Goal: Task Accomplishment & Management: Use online tool/utility

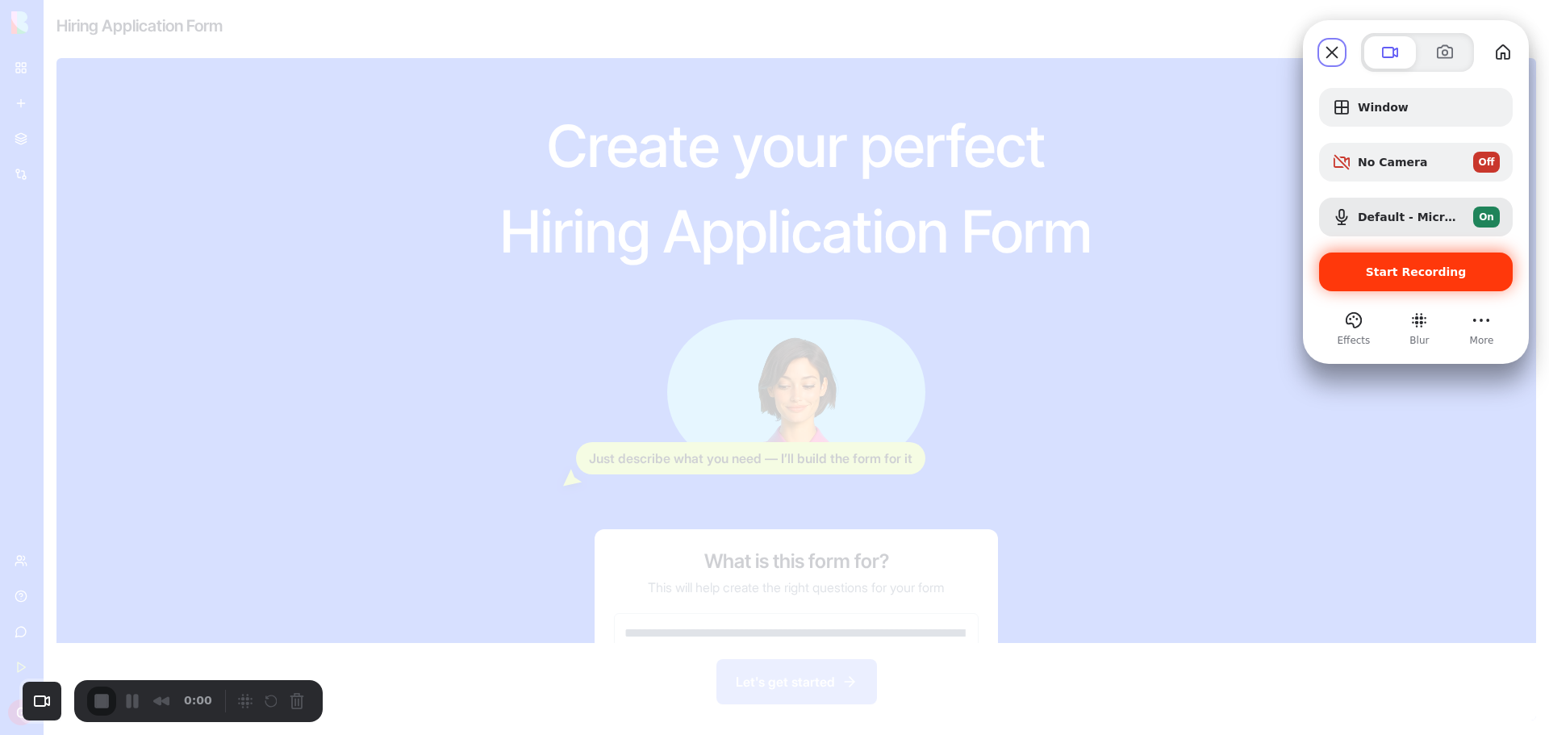
click at [1373, 270] on span "Start Recording" at bounding box center [1416, 271] width 101 height 13
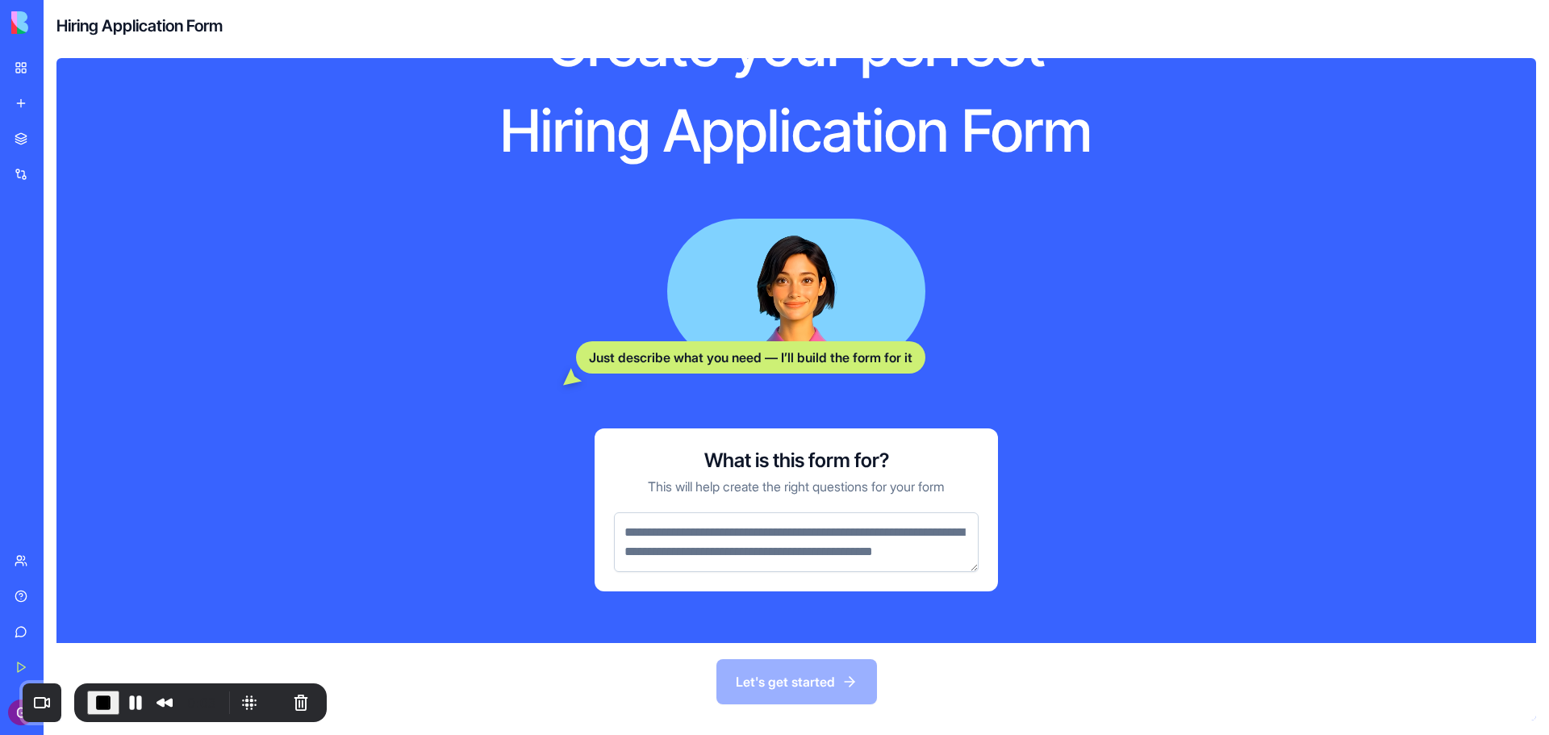
click at [832, 565] on textarea at bounding box center [796, 542] width 365 height 60
click at [13, 79] on link "My Workspace" at bounding box center [37, 68] width 65 height 32
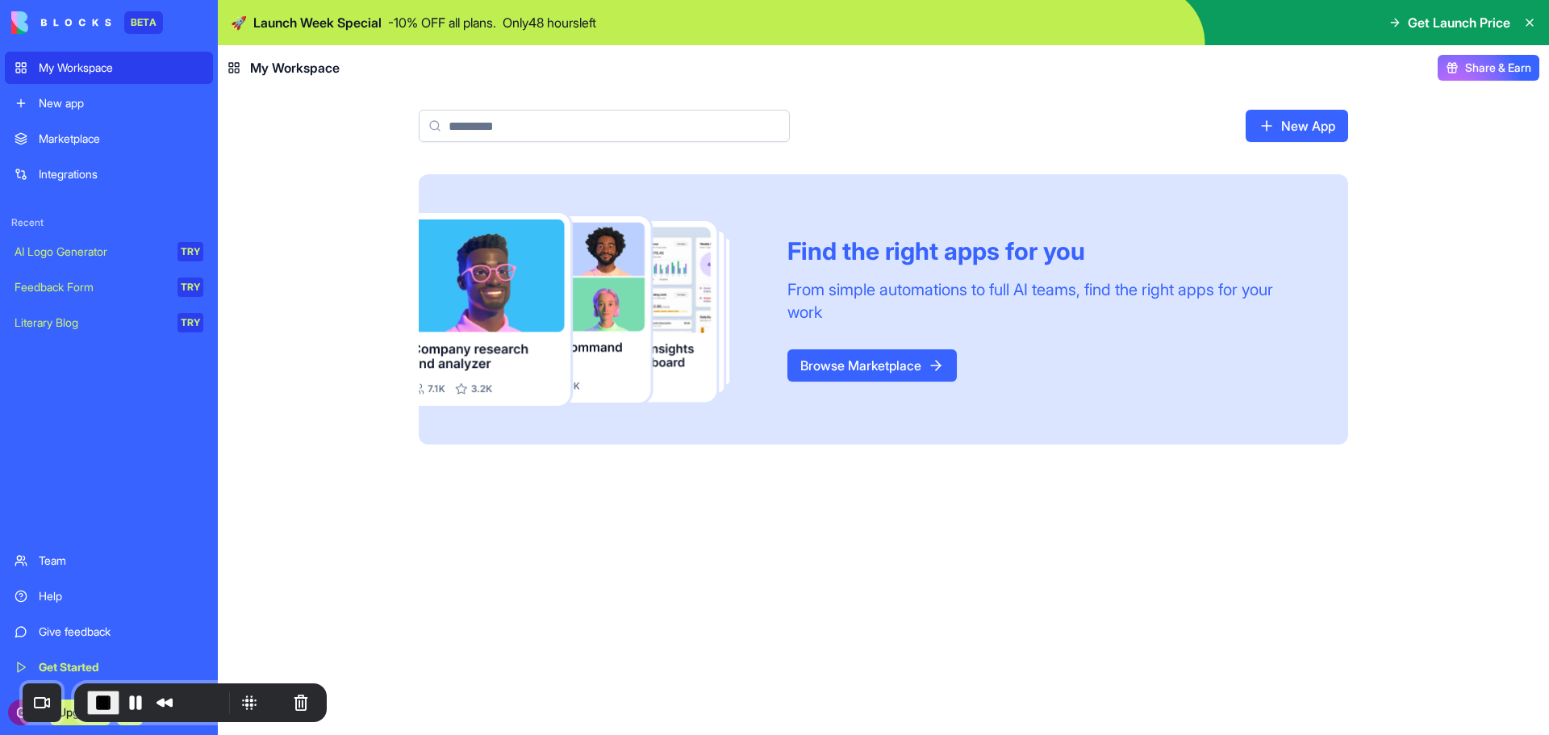
click at [97, 134] on div "Marketplace" at bounding box center [121, 139] width 165 height 16
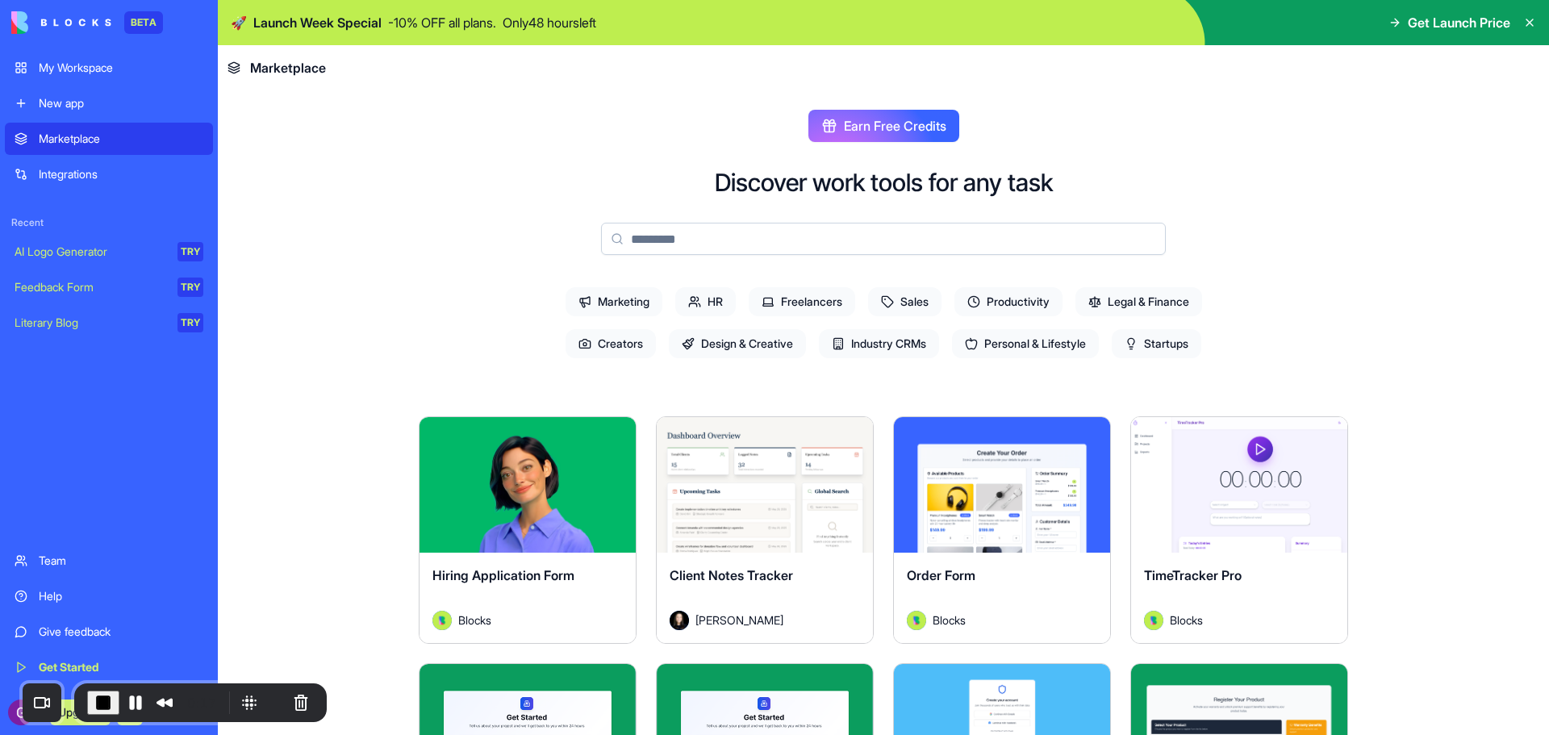
click at [531, 512] on div "Explore" at bounding box center [528, 485] width 216 height 136
click at [530, 476] on button "Explore" at bounding box center [527, 485] width 121 height 32
click at [526, 491] on button "Explore" at bounding box center [527, 485] width 121 height 32
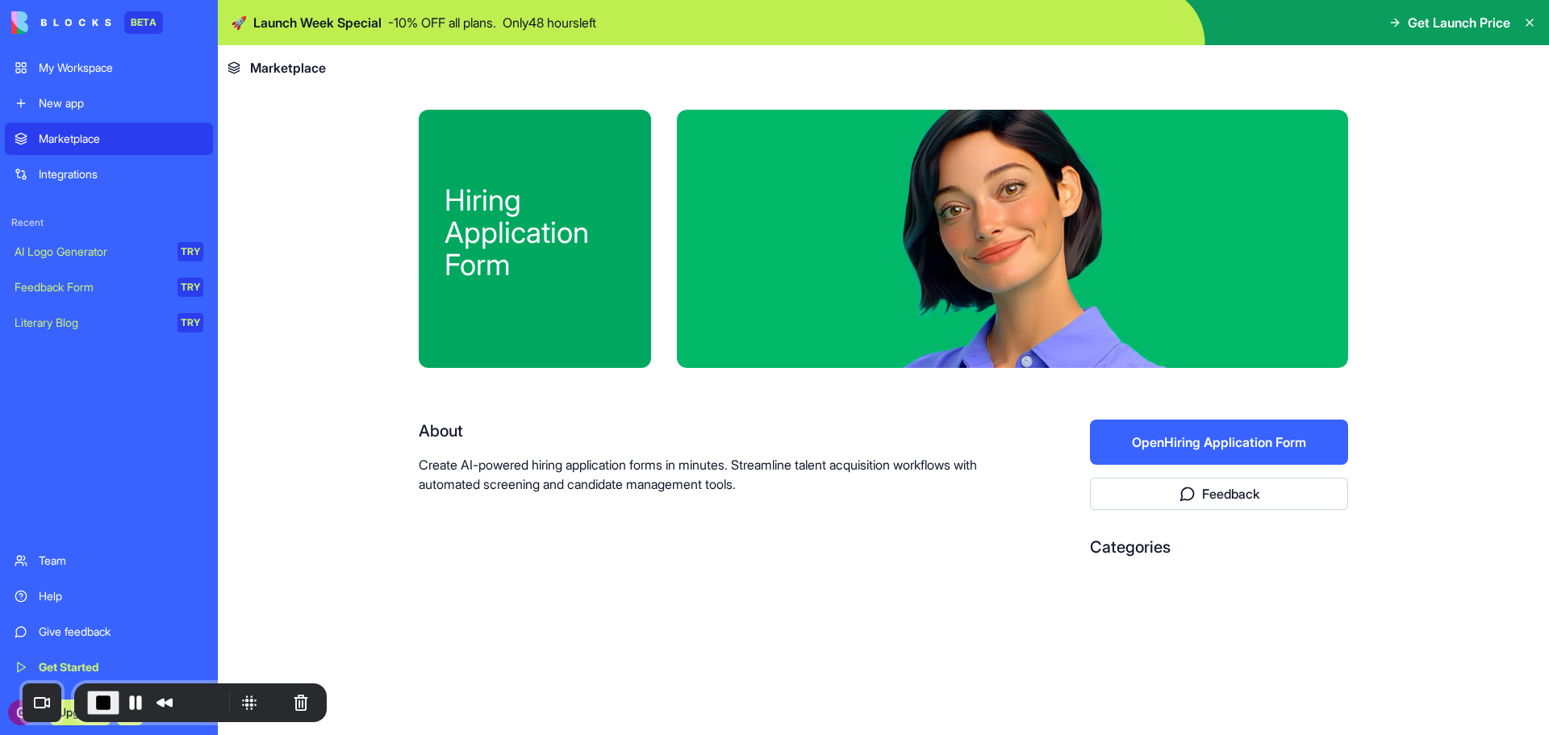
click at [1267, 447] on button "Open Hiring Application Form" at bounding box center [1219, 442] width 258 height 45
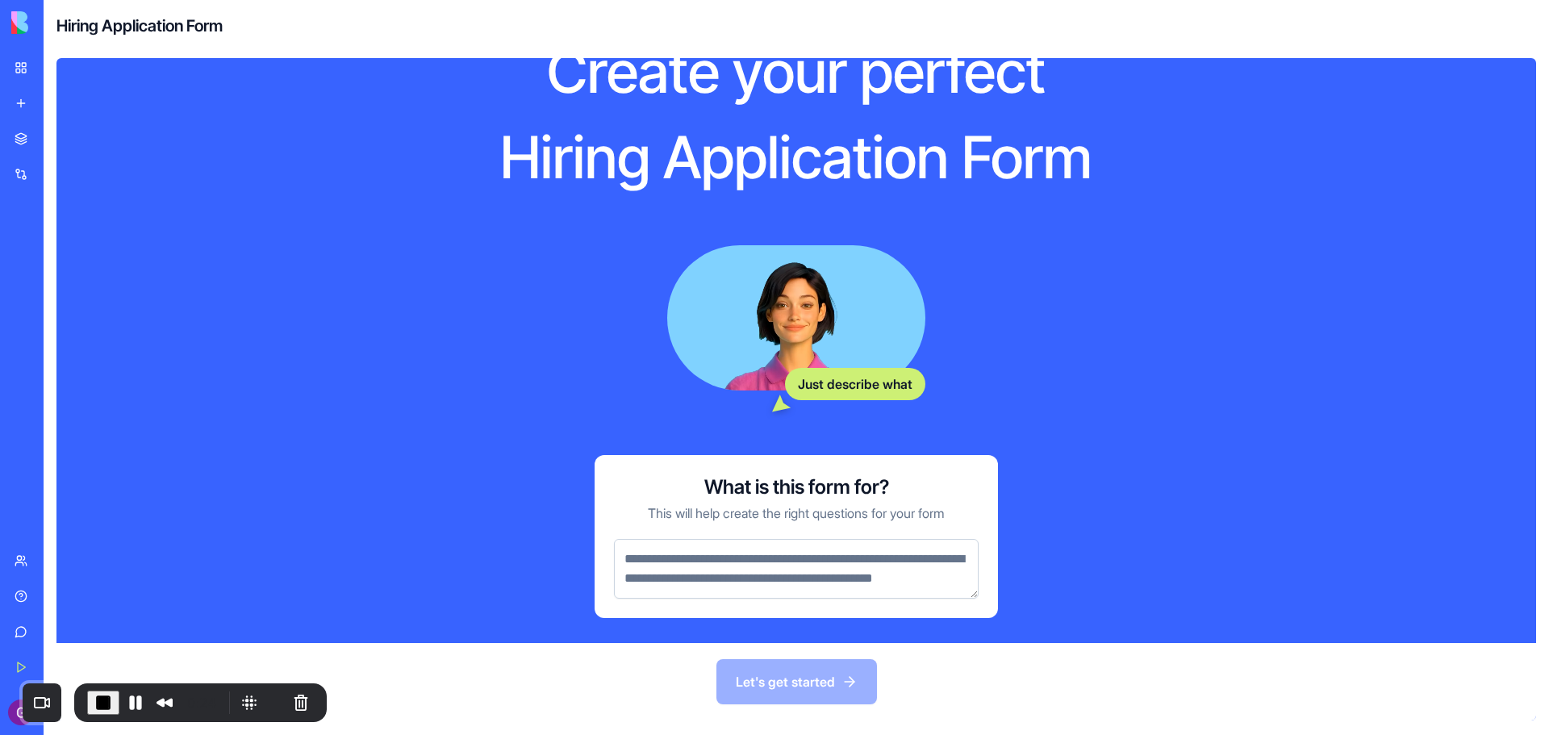
scroll to position [120, 0]
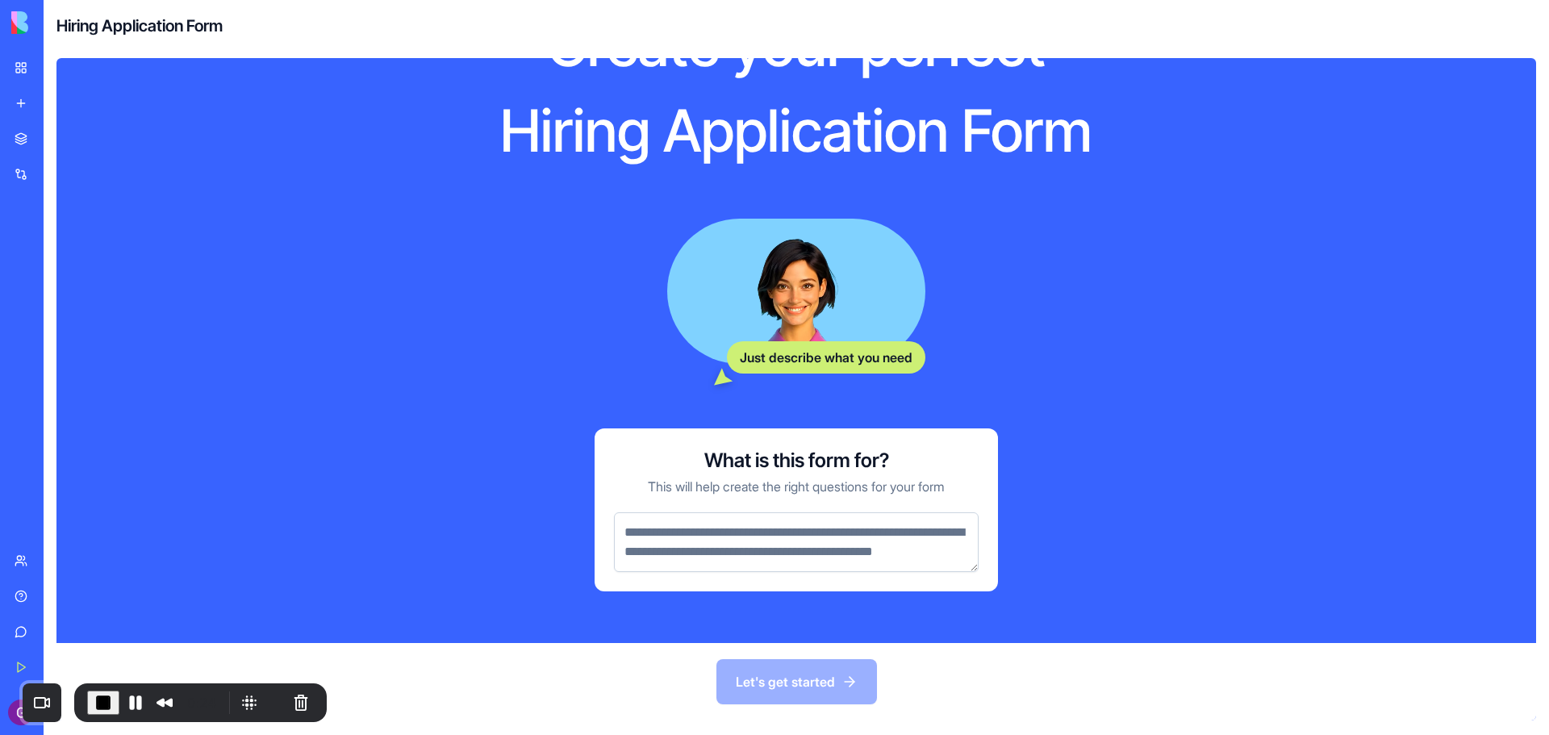
click at [803, 517] on textarea at bounding box center [796, 542] width 365 height 60
click at [776, 553] on textarea "To enrich screen reader interactions, please activate Accessibility in Grammarl…" at bounding box center [796, 542] width 365 height 60
click at [770, 556] on textarea "To enrich screen reader interactions, please activate Accessibility in Grammarl…" at bounding box center [796, 542] width 365 height 60
click at [652, 512] on textarea "To enrich screen reader interactions, please activate Accessibility in Grammarl…" at bounding box center [796, 542] width 365 height 60
click at [645, 519] on textarea "To enrich screen reader interactions, please activate Accessibility in Grammarl…" at bounding box center [796, 542] width 365 height 60
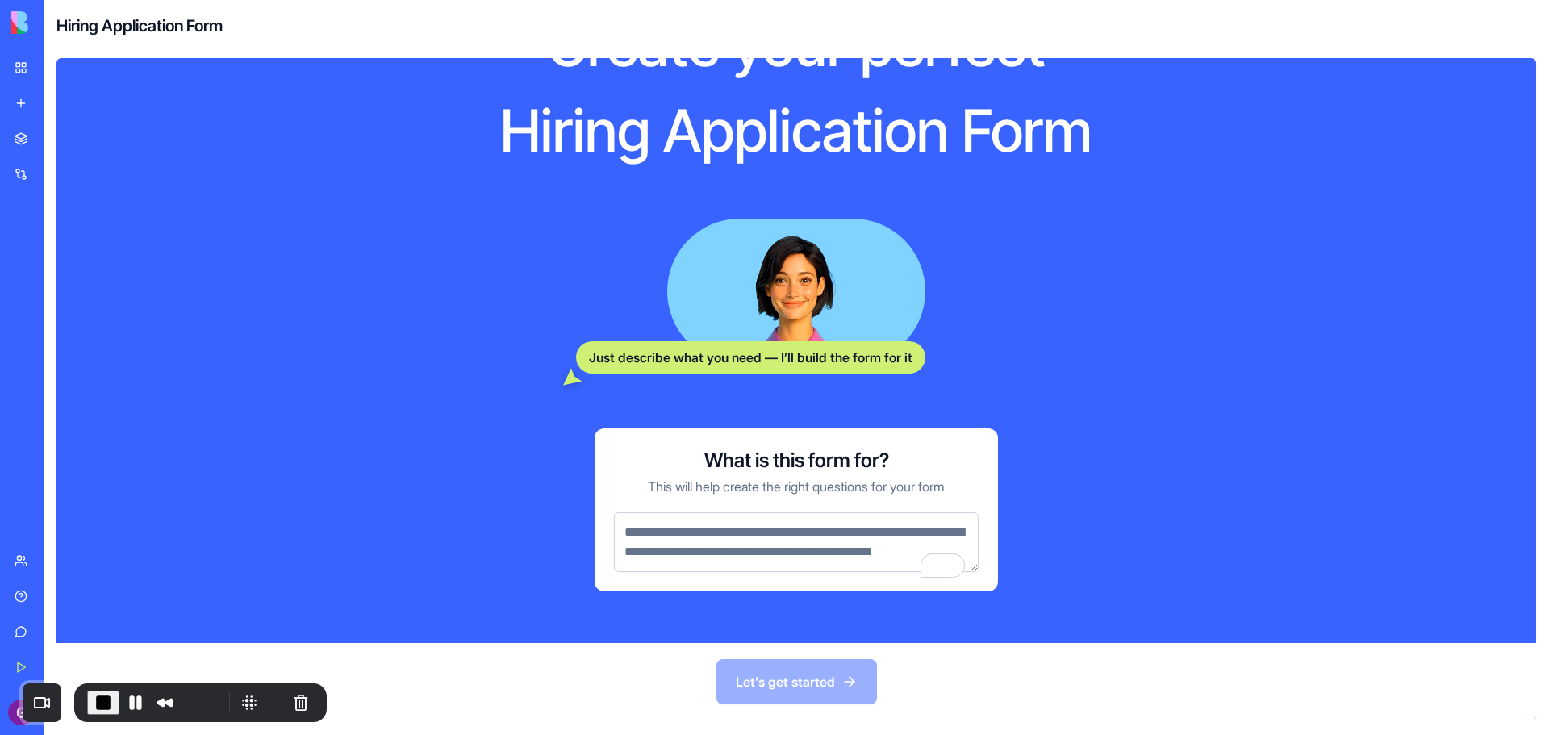
drag, startPoint x: 736, startPoint y: 560, endPoint x: 651, endPoint y: 514, distance: 96.4
click at [655, 522] on textarea "To enrich screen reader interactions, please activate Accessibility in Grammarl…" at bounding box center [796, 542] width 365 height 60
drag, startPoint x: 649, startPoint y: 512, endPoint x: 804, endPoint y: 583, distance: 170.1
click at [804, 583] on div "What is this form for? This will help create the right questions for your form" at bounding box center [796, 509] width 403 height 163
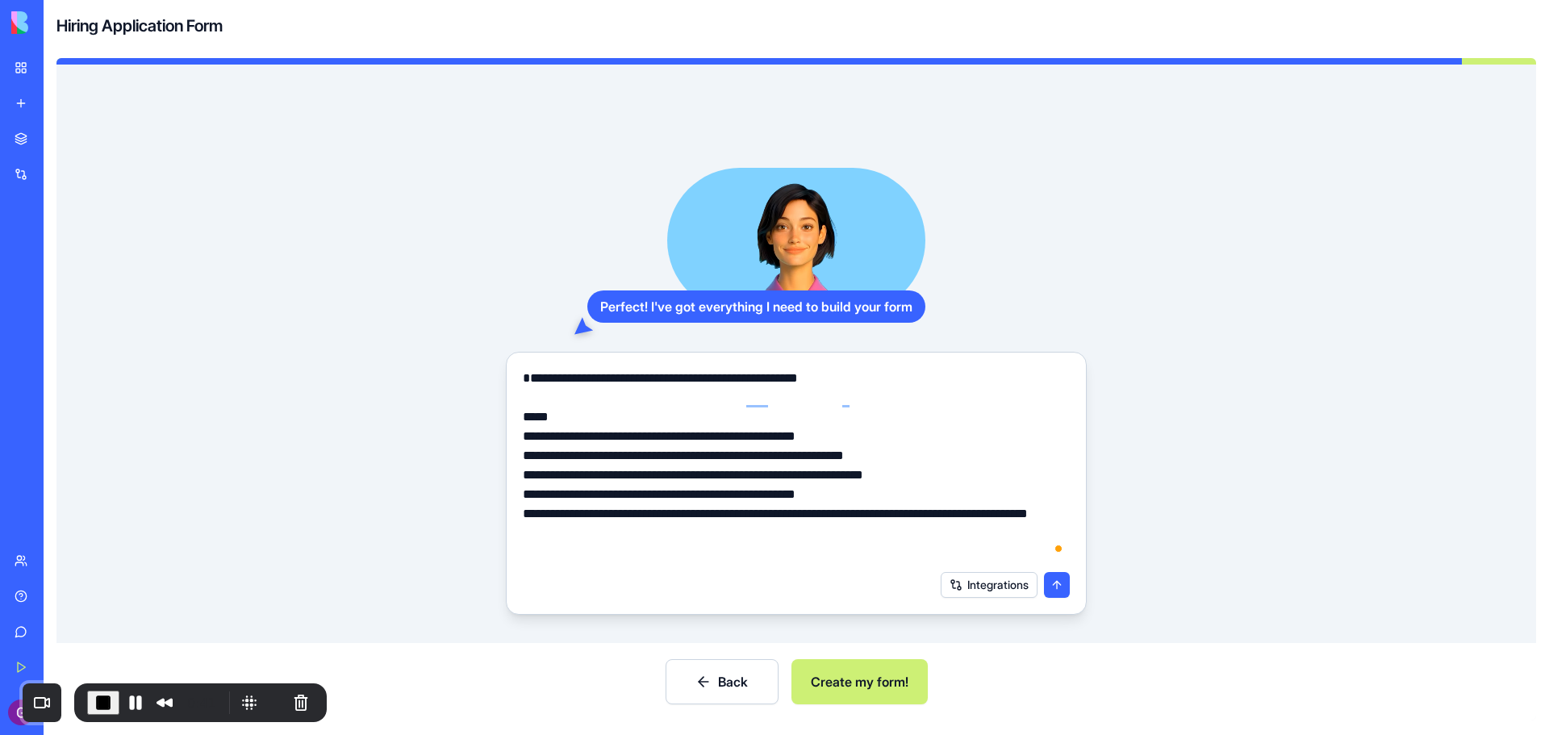
type textarea "**********"
click at [876, 682] on button "Create my form!" at bounding box center [860, 681] width 136 height 45
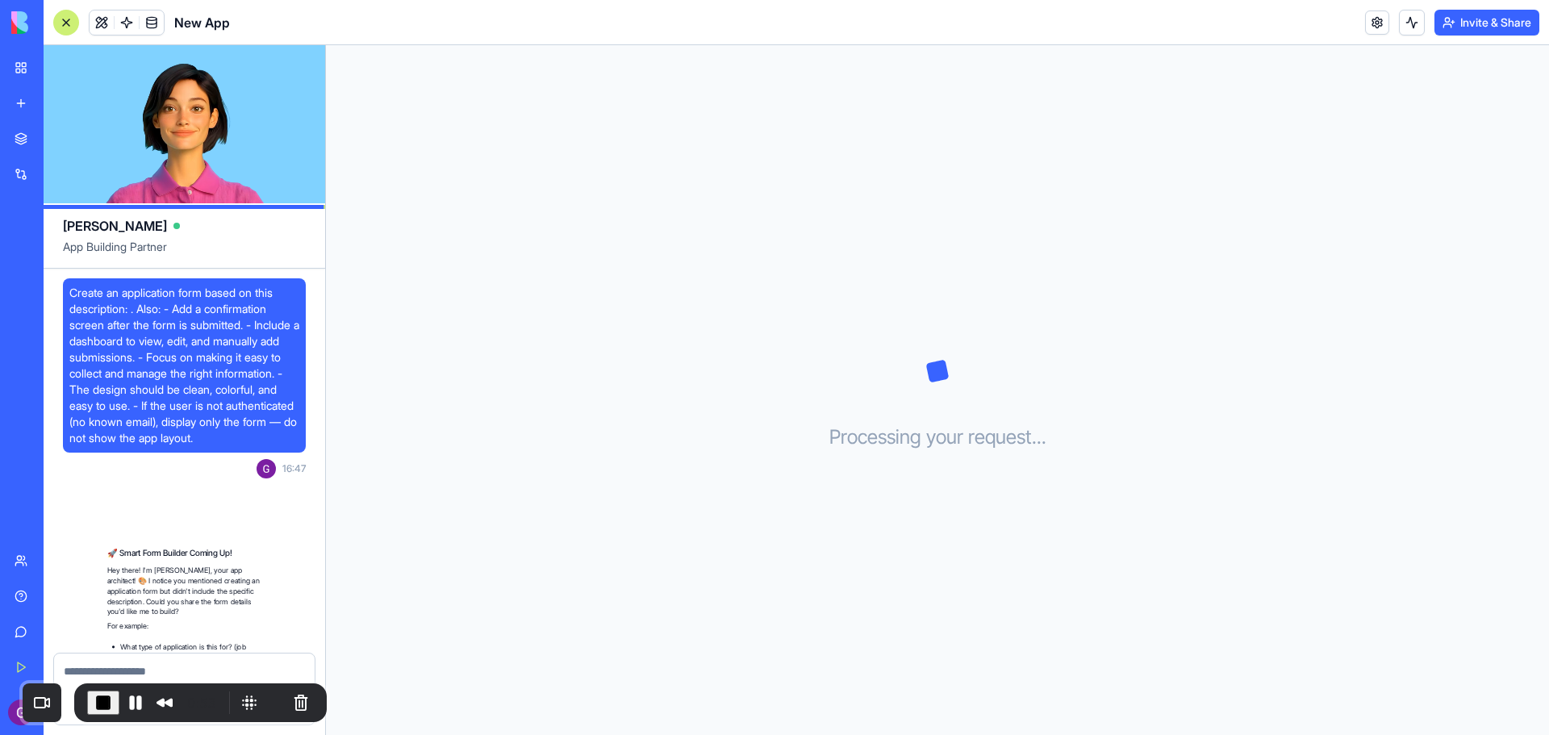
scroll to position [203, 0]
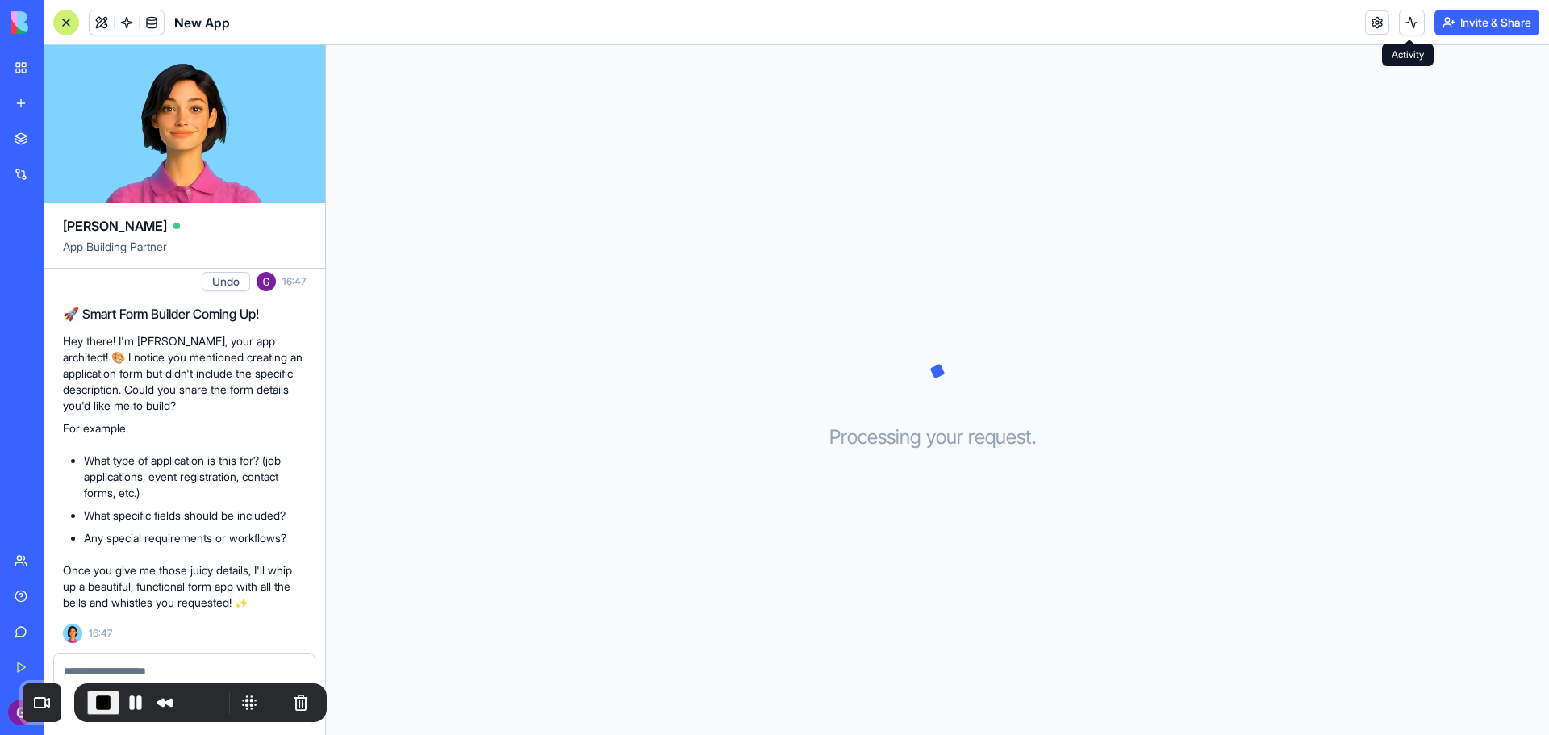
click at [1404, 27] on button at bounding box center [1412, 23] width 26 height 26
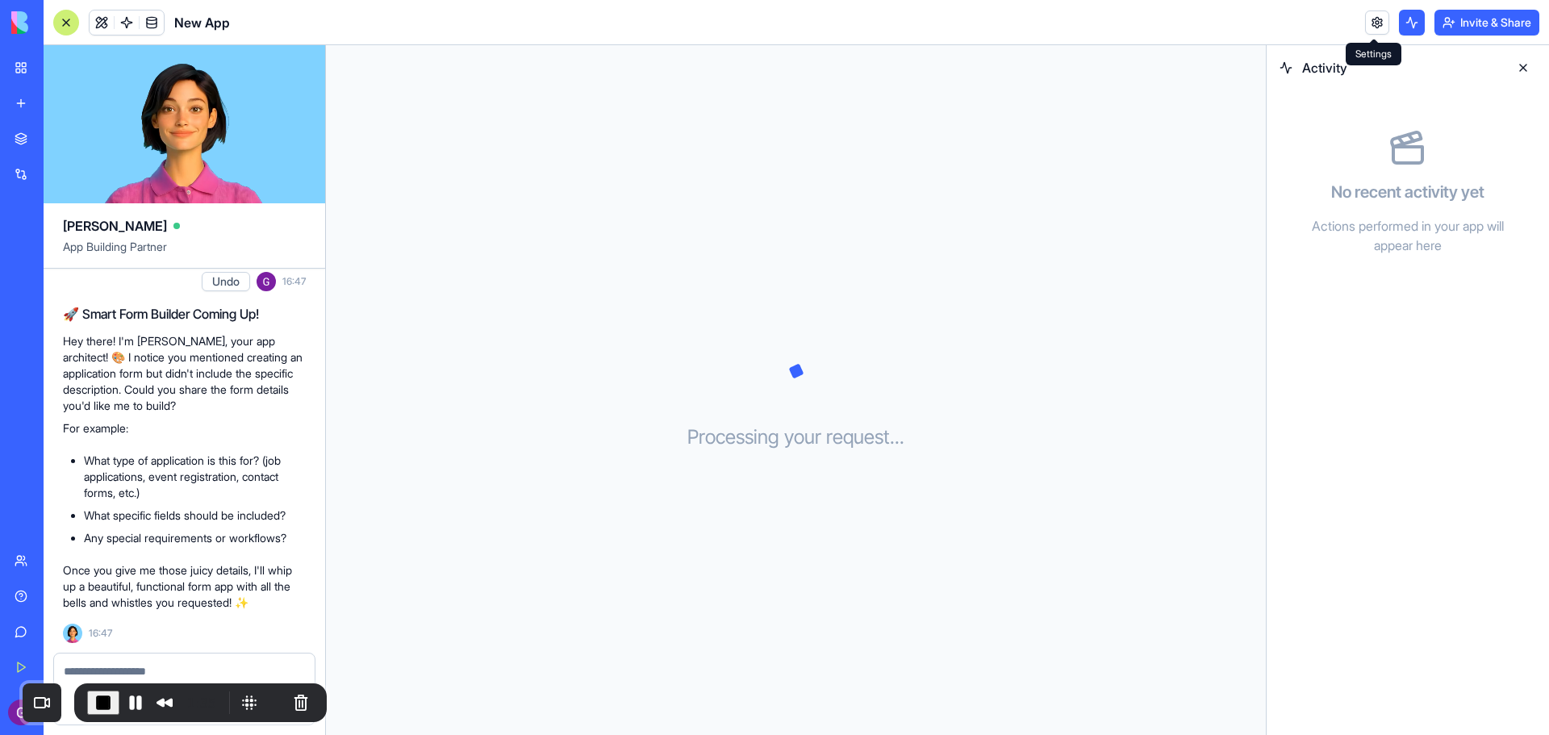
click at [1367, 23] on link at bounding box center [1377, 22] width 24 height 24
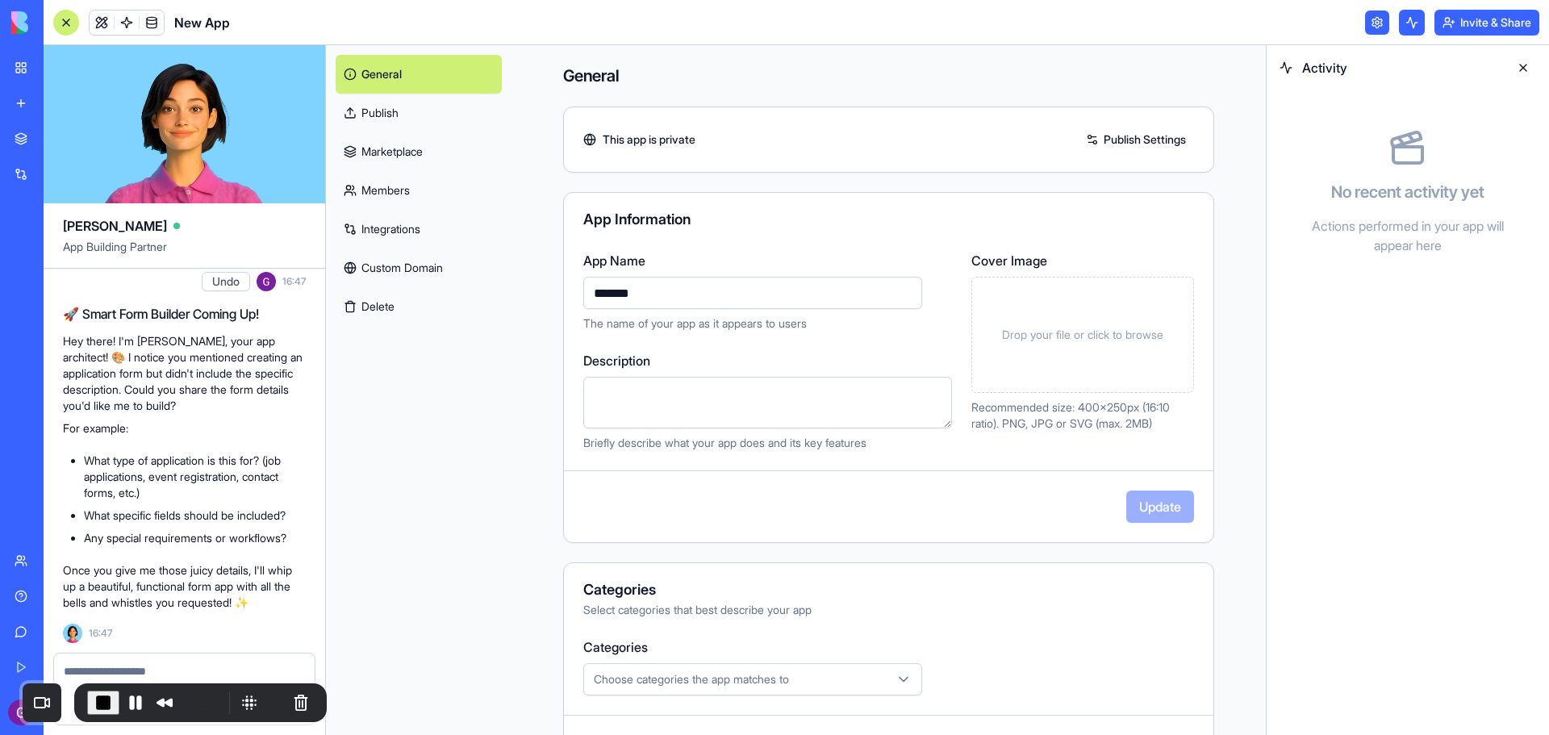
click at [1374, 26] on link at bounding box center [1377, 22] width 24 height 24
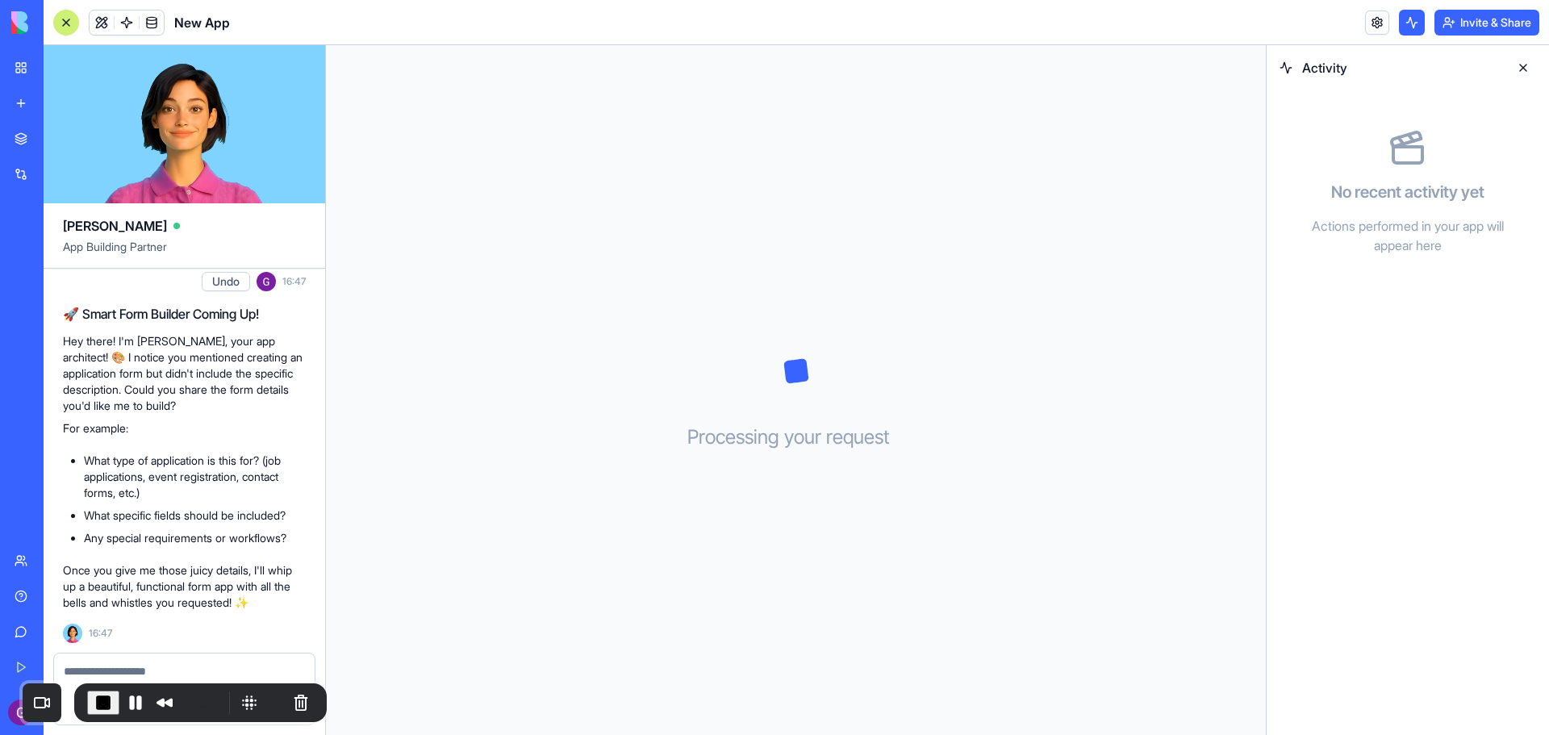
click at [1381, 23] on link at bounding box center [1377, 22] width 24 height 24
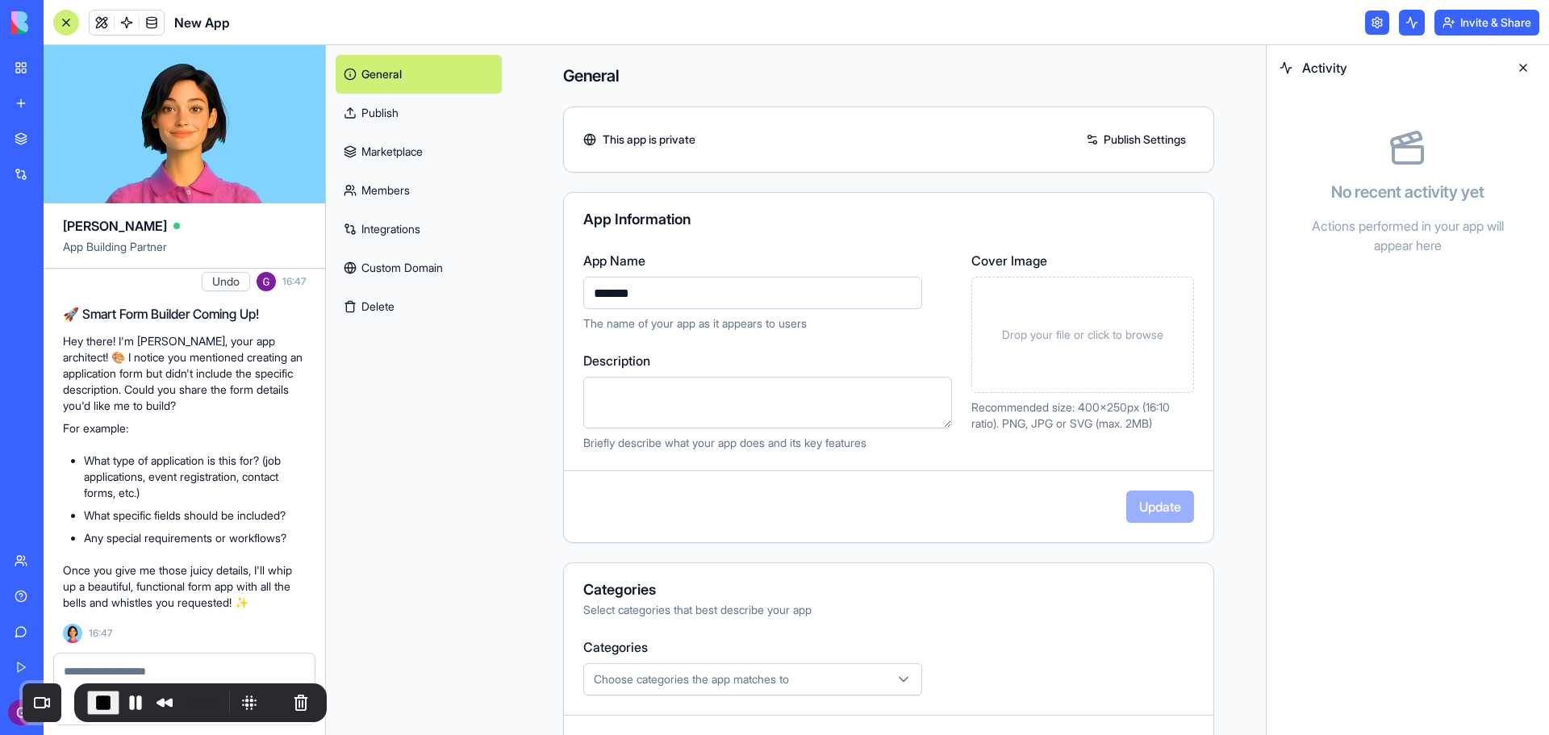
click at [1376, 25] on link at bounding box center [1377, 22] width 24 height 24
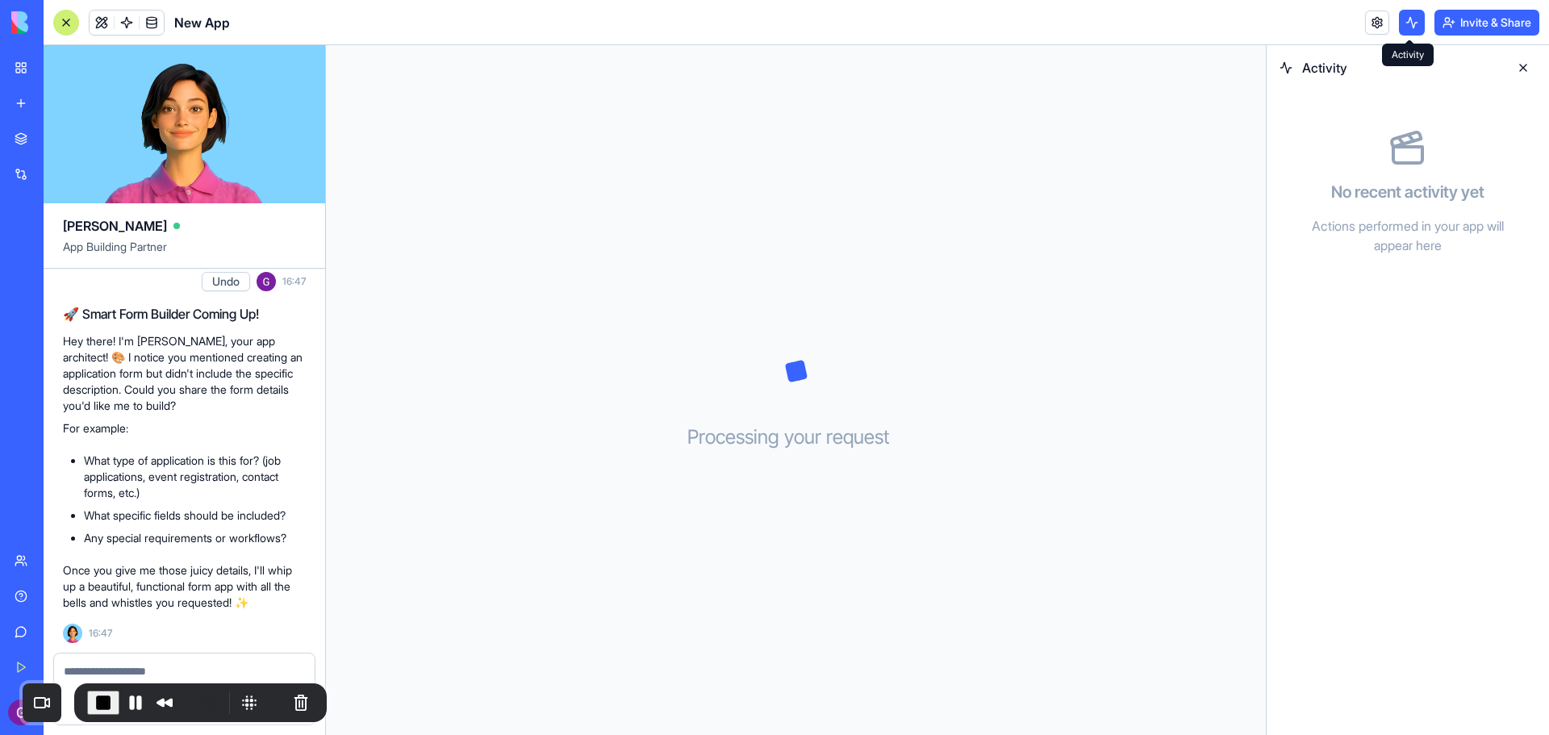
click at [1402, 18] on button at bounding box center [1412, 23] width 26 height 26
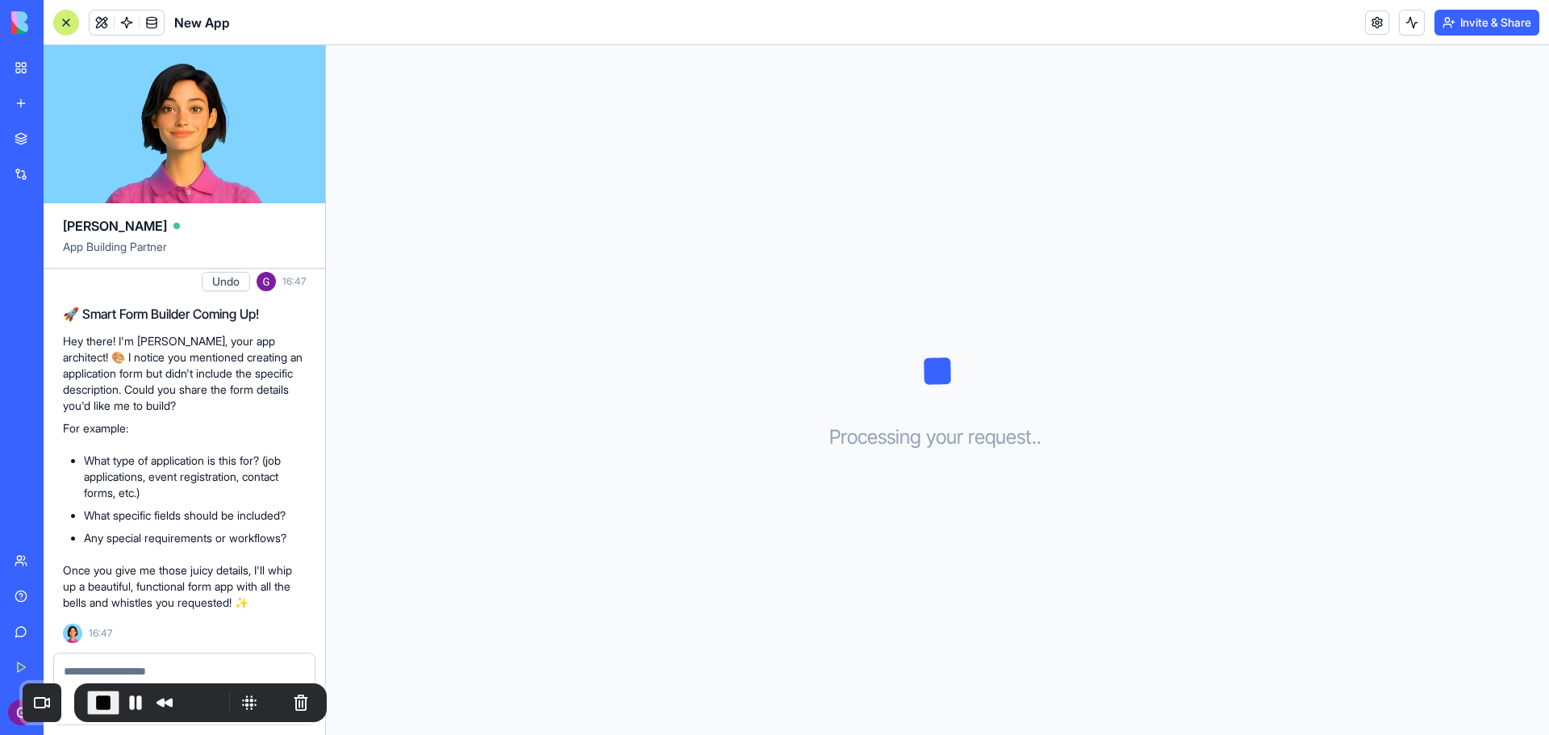
click at [20, 176] on link "Integrations" at bounding box center [37, 174] width 65 height 32
click at [59, 171] on div "Integrations" at bounding box center [49, 174] width 21 height 16
click at [60, 174] on div "Integrations" at bounding box center [49, 174] width 21 height 16
click at [17, 171] on link "Integrations" at bounding box center [37, 174] width 65 height 32
click at [60, 166] on div "Integrations" at bounding box center [49, 174] width 21 height 16
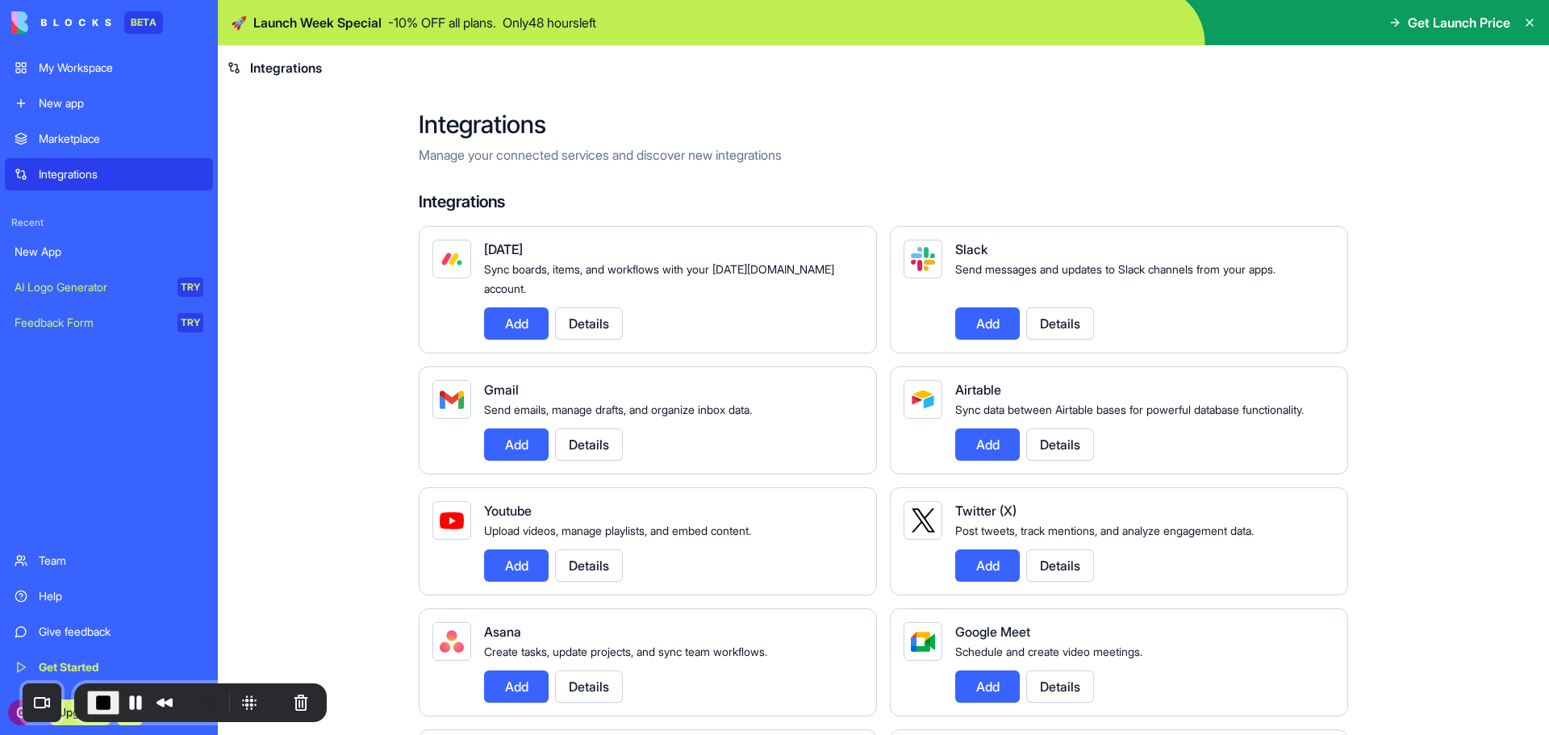
click at [509, 307] on button "Add" at bounding box center [516, 323] width 65 height 32
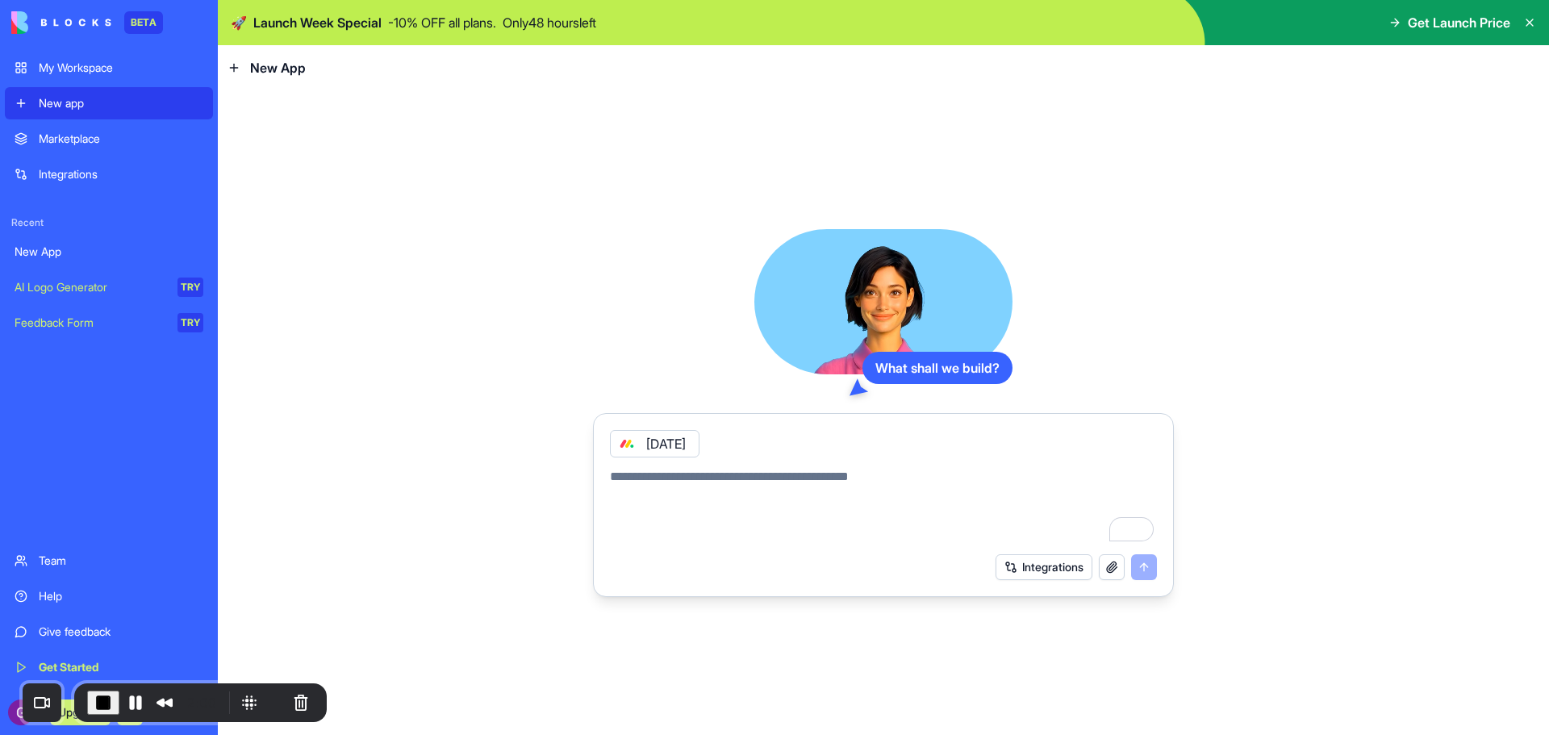
click at [1068, 567] on button "Integrations" at bounding box center [1044, 567] width 97 height 26
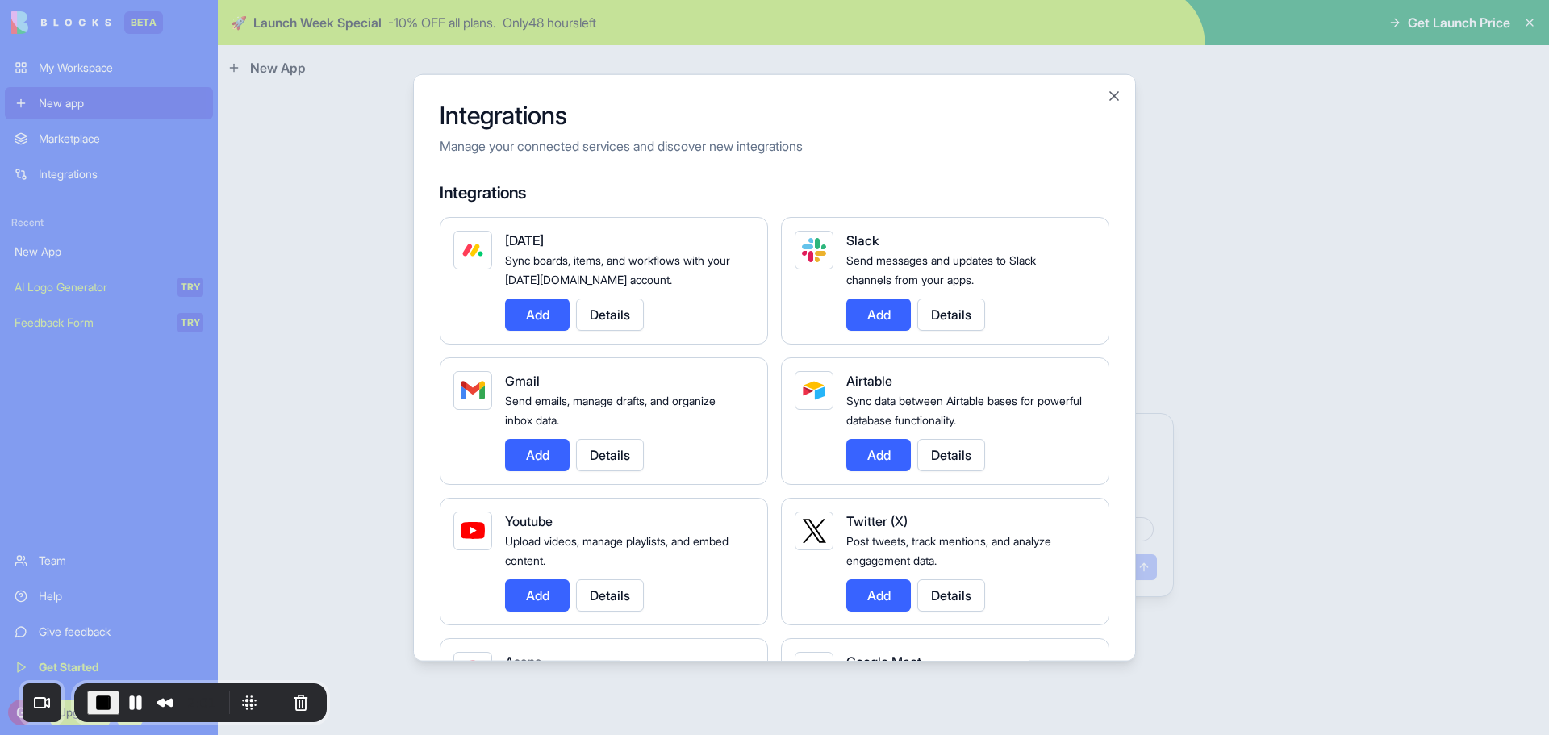
click at [619, 319] on button "Details" at bounding box center [610, 314] width 68 height 32
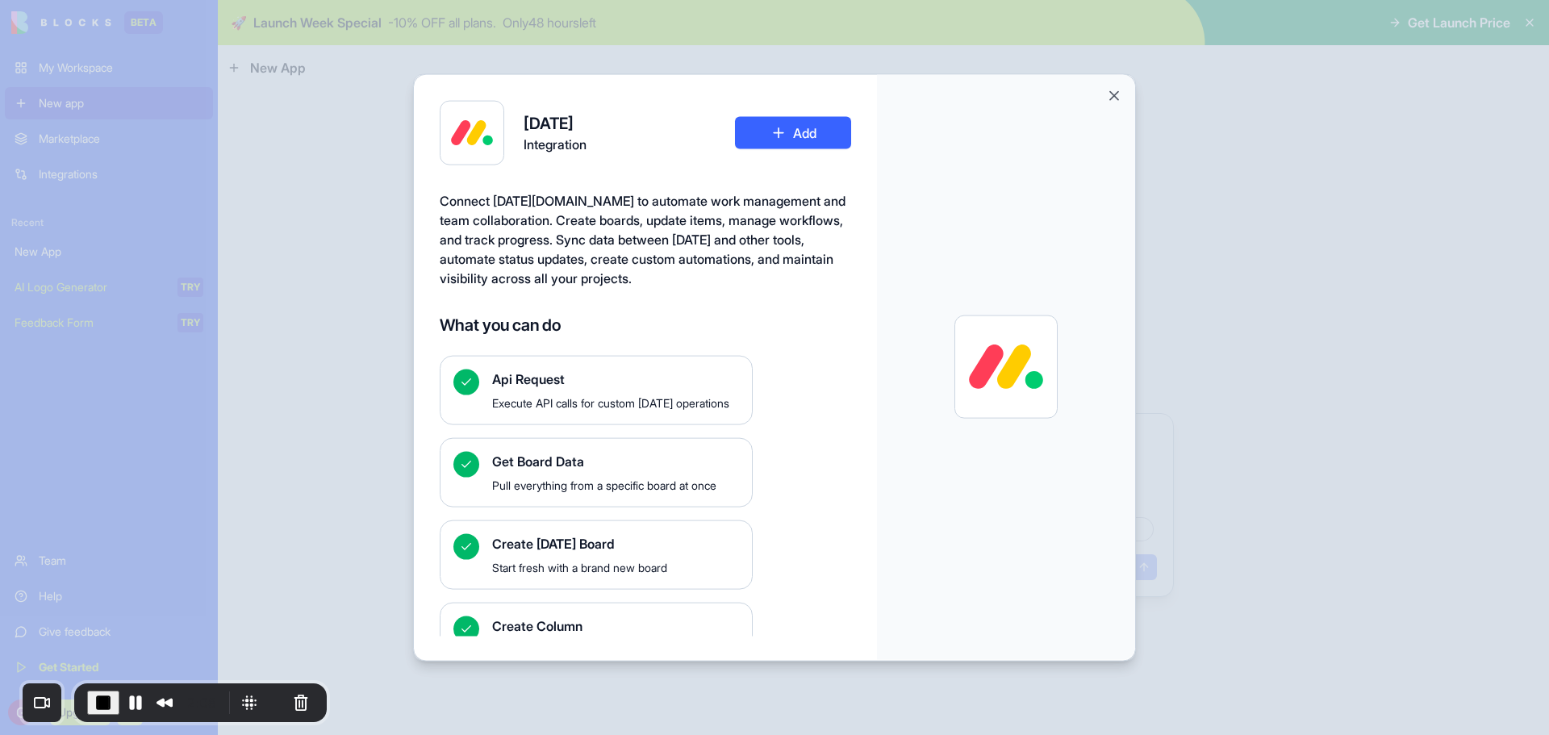
click at [577, 397] on span "Execute API calls for custom Monday operations" at bounding box center [615, 403] width 247 height 16
click at [848, 137] on button "Add" at bounding box center [793, 132] width 116 height 32
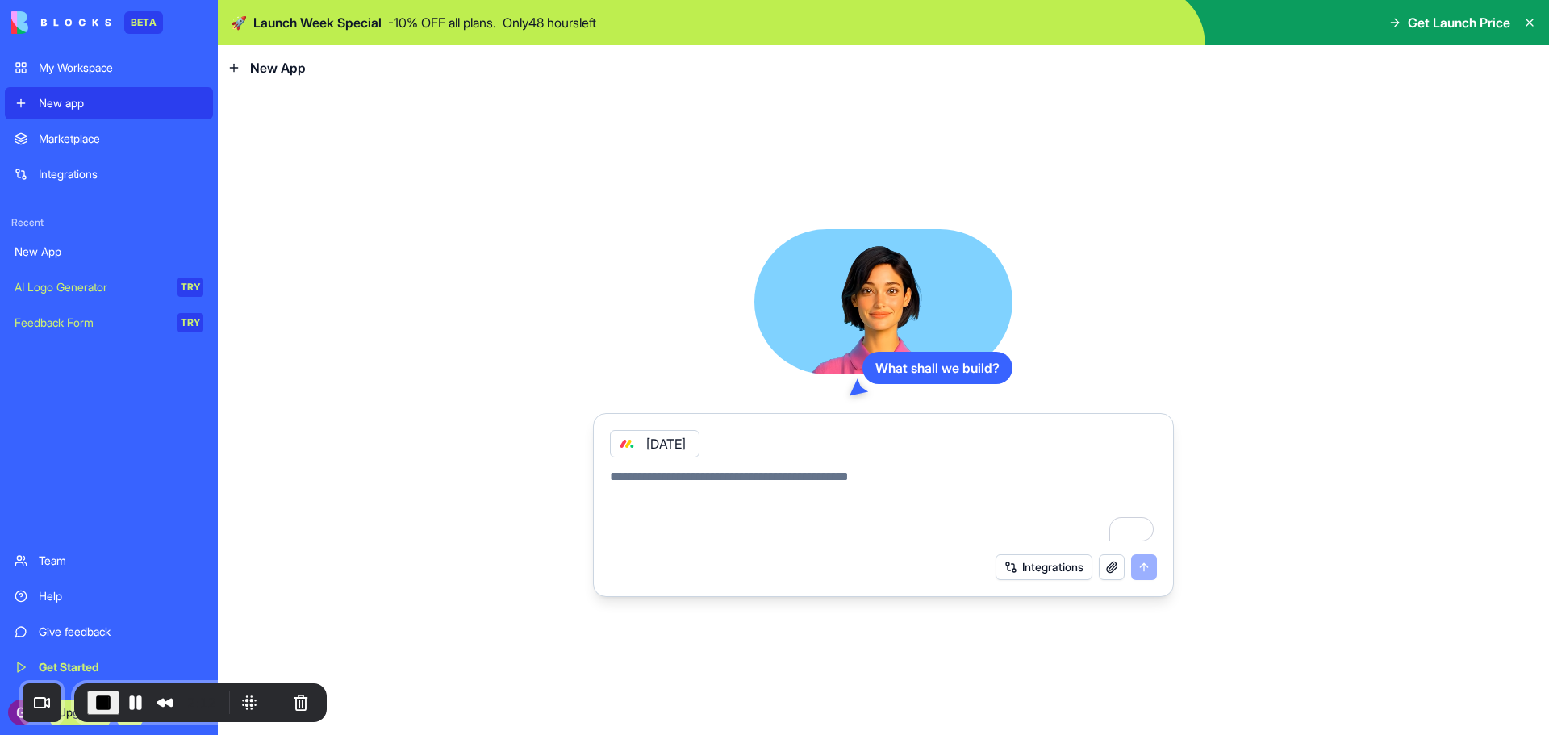
click at [665, 479] on textarea "To enrich screen reader interactions, please activate Accessibility in Grammarl…" at bounding box center [883, 505] width 547 height 77
type textarea "*"
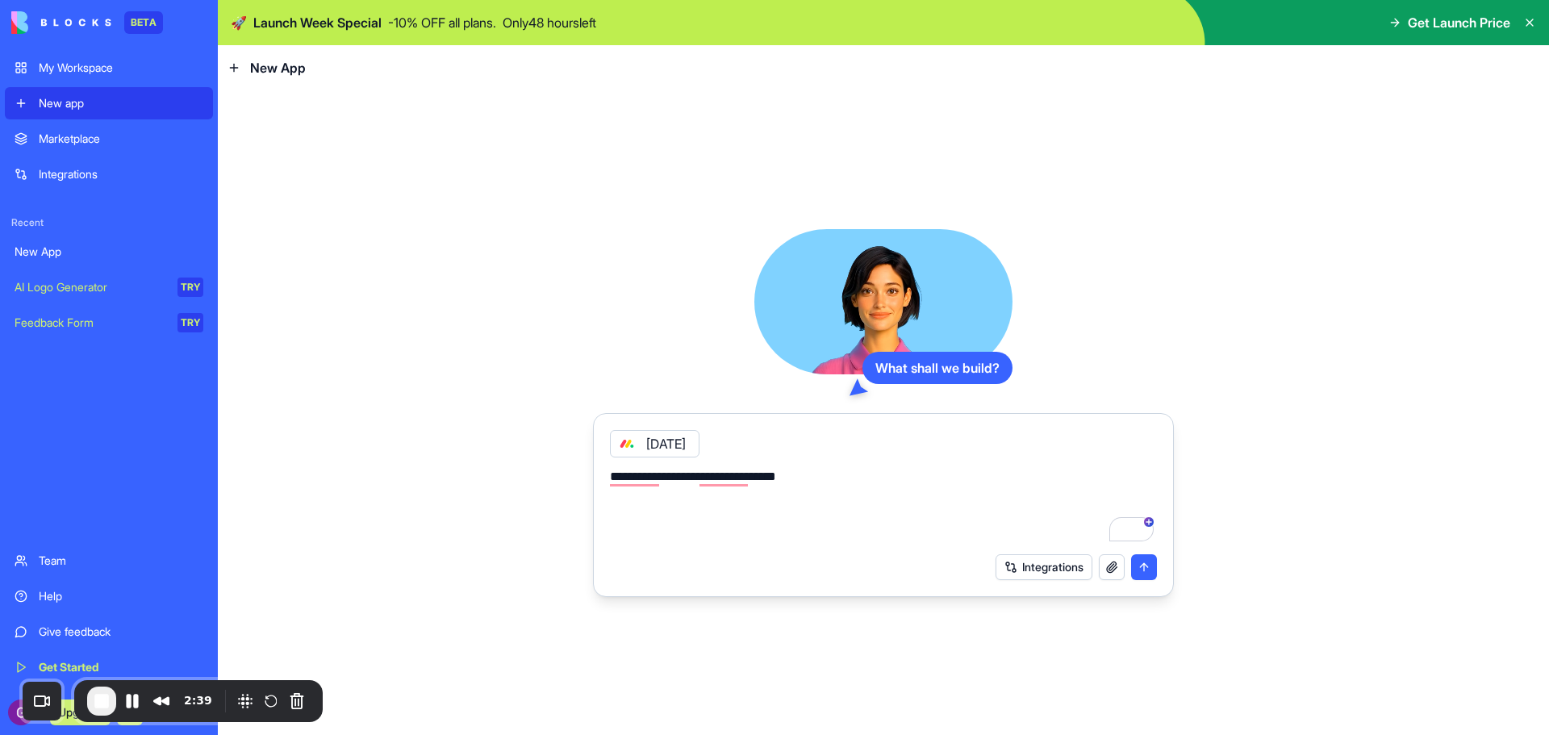
paste textarea "**********"
type textarea "**********"
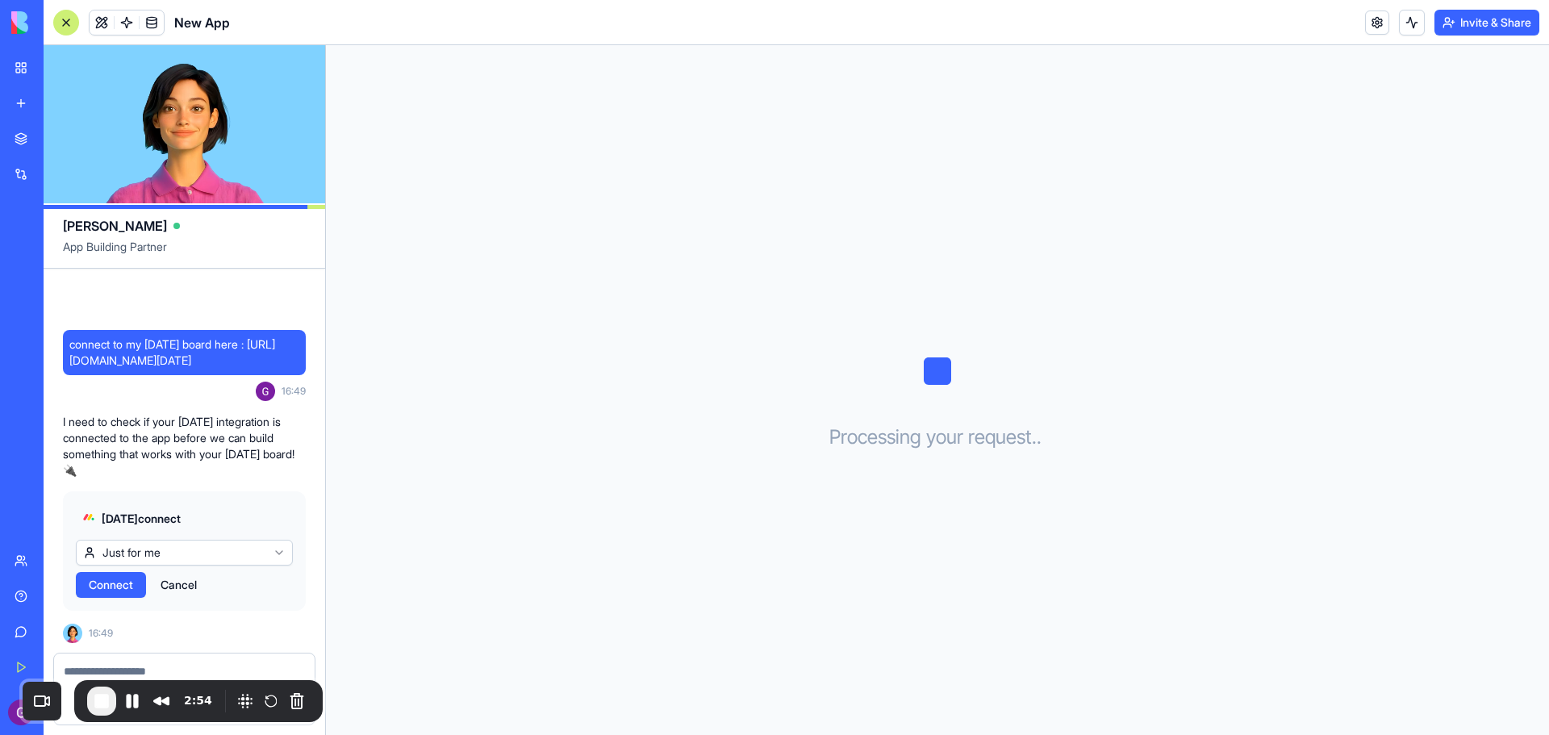
scroll to position [152, 0]
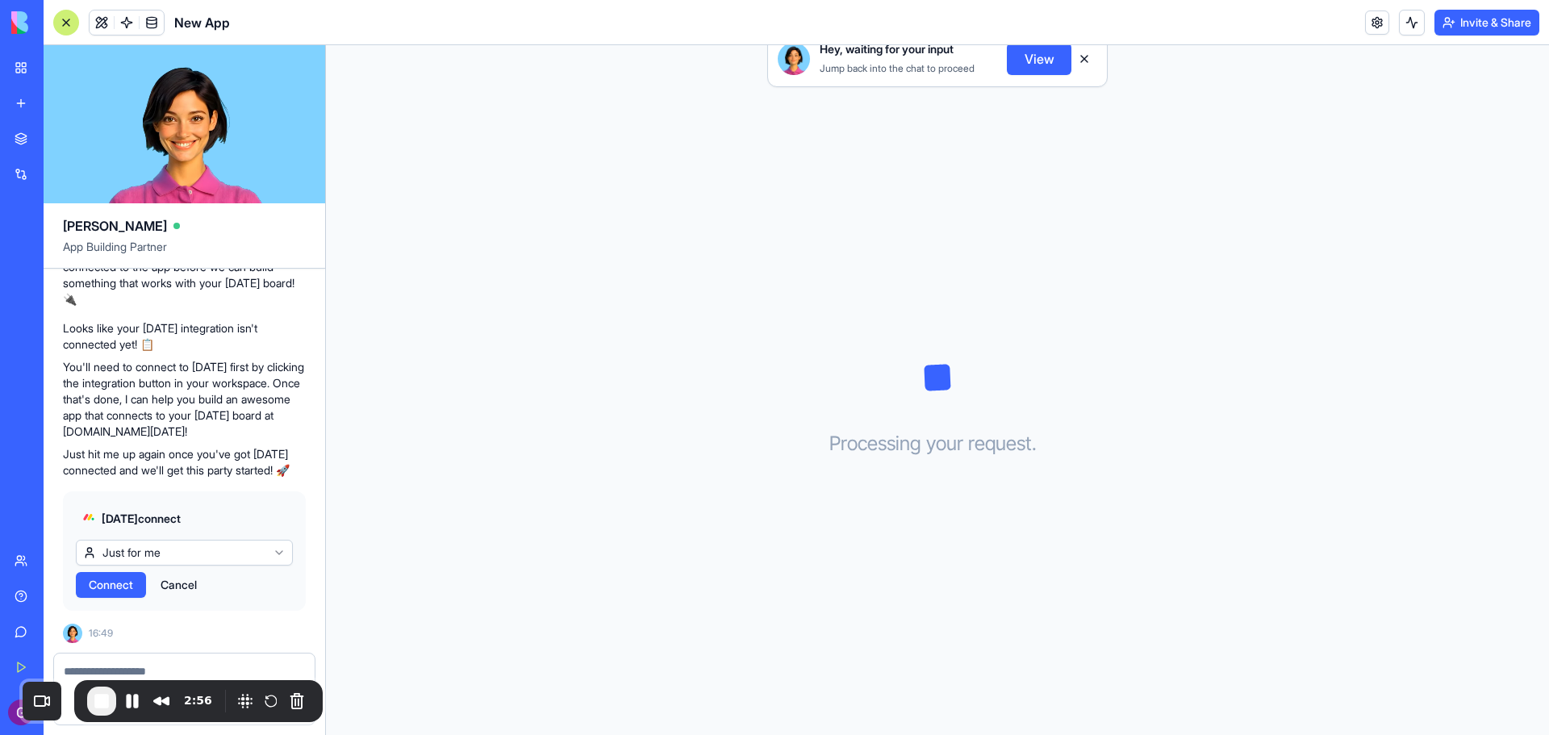
click at [129, 579] on span "Connect" at bounding box center [111, 585] width 44 height 16
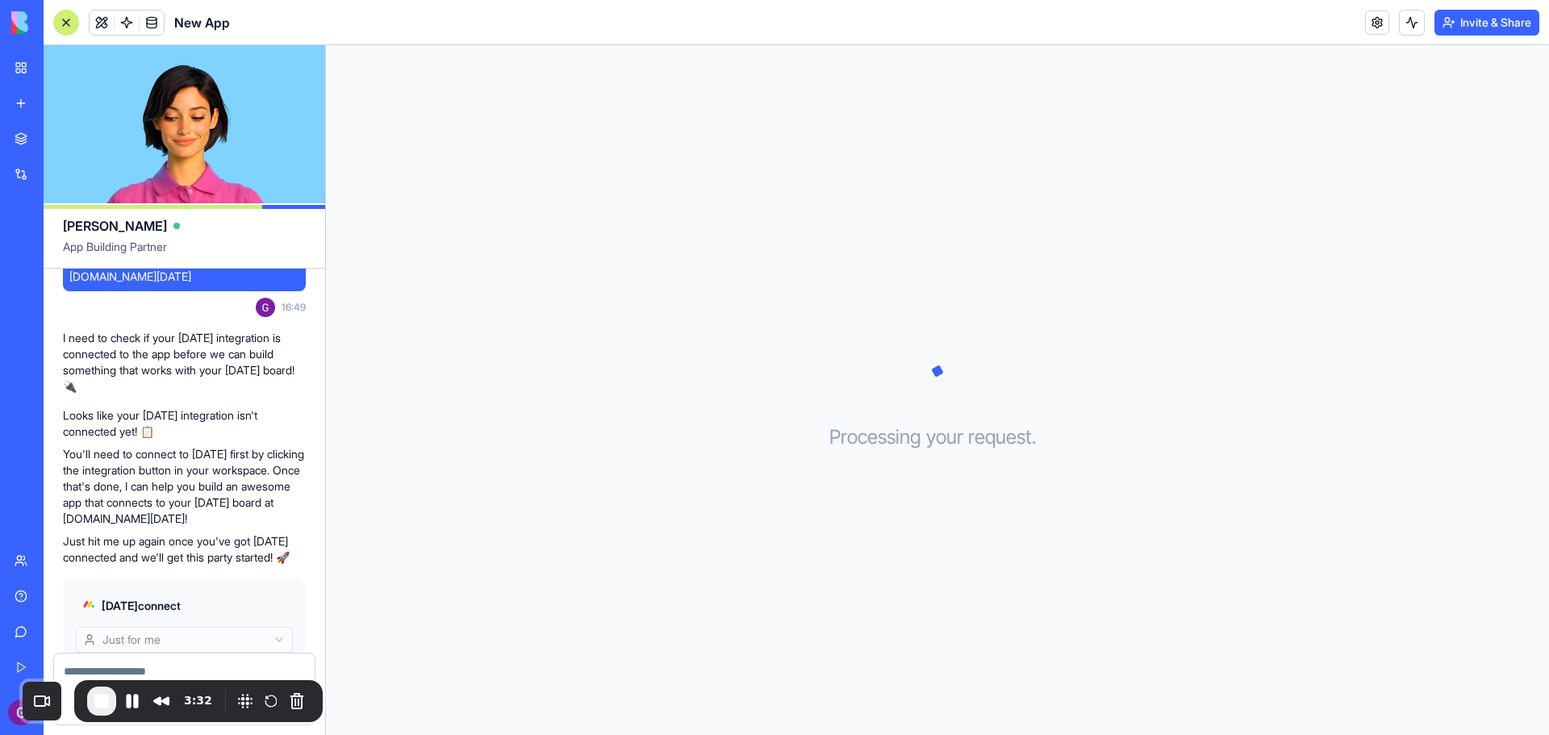
click at [210, 664] on textarea at bounding box center [184, 671] width 241 height 16
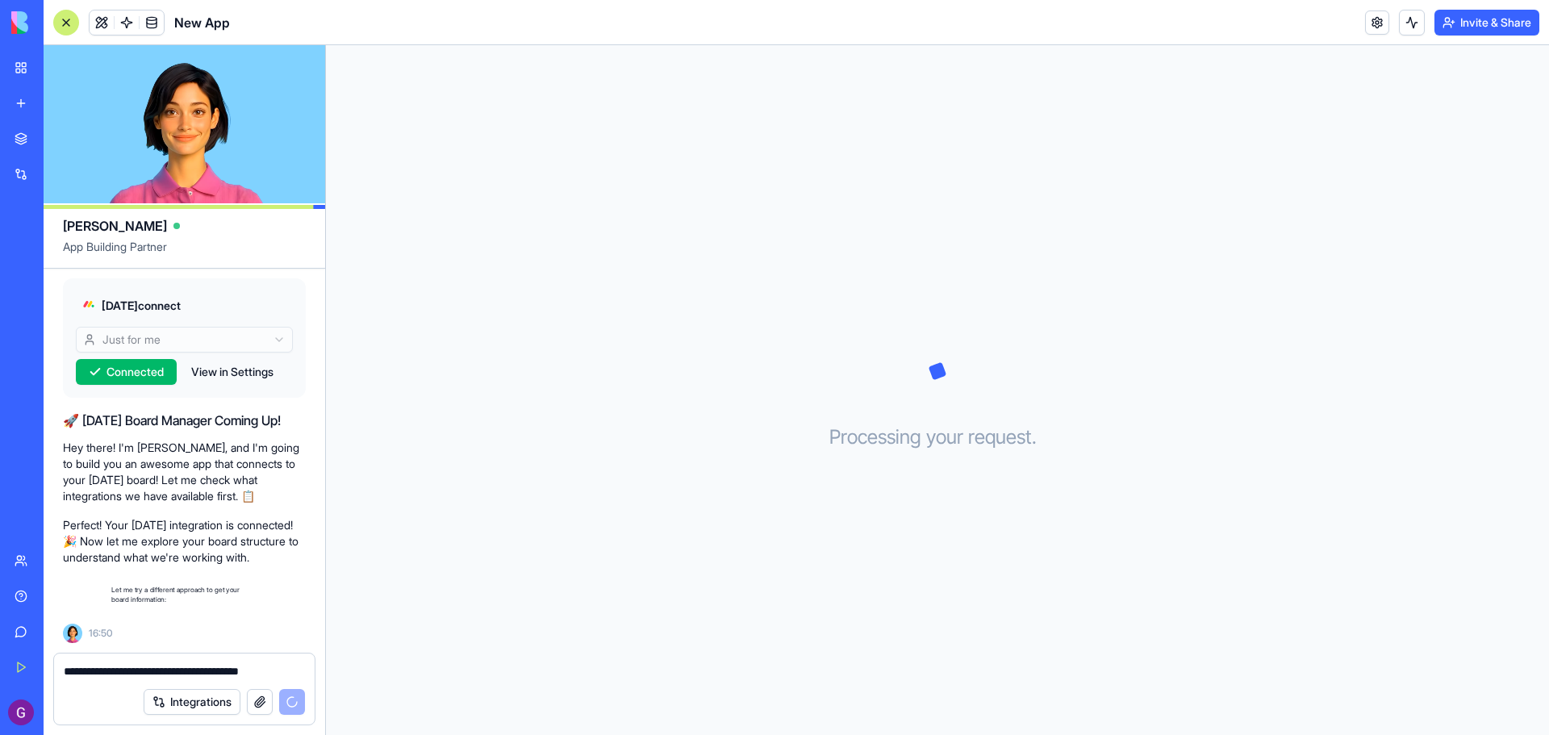
scroll to position [381, 0]
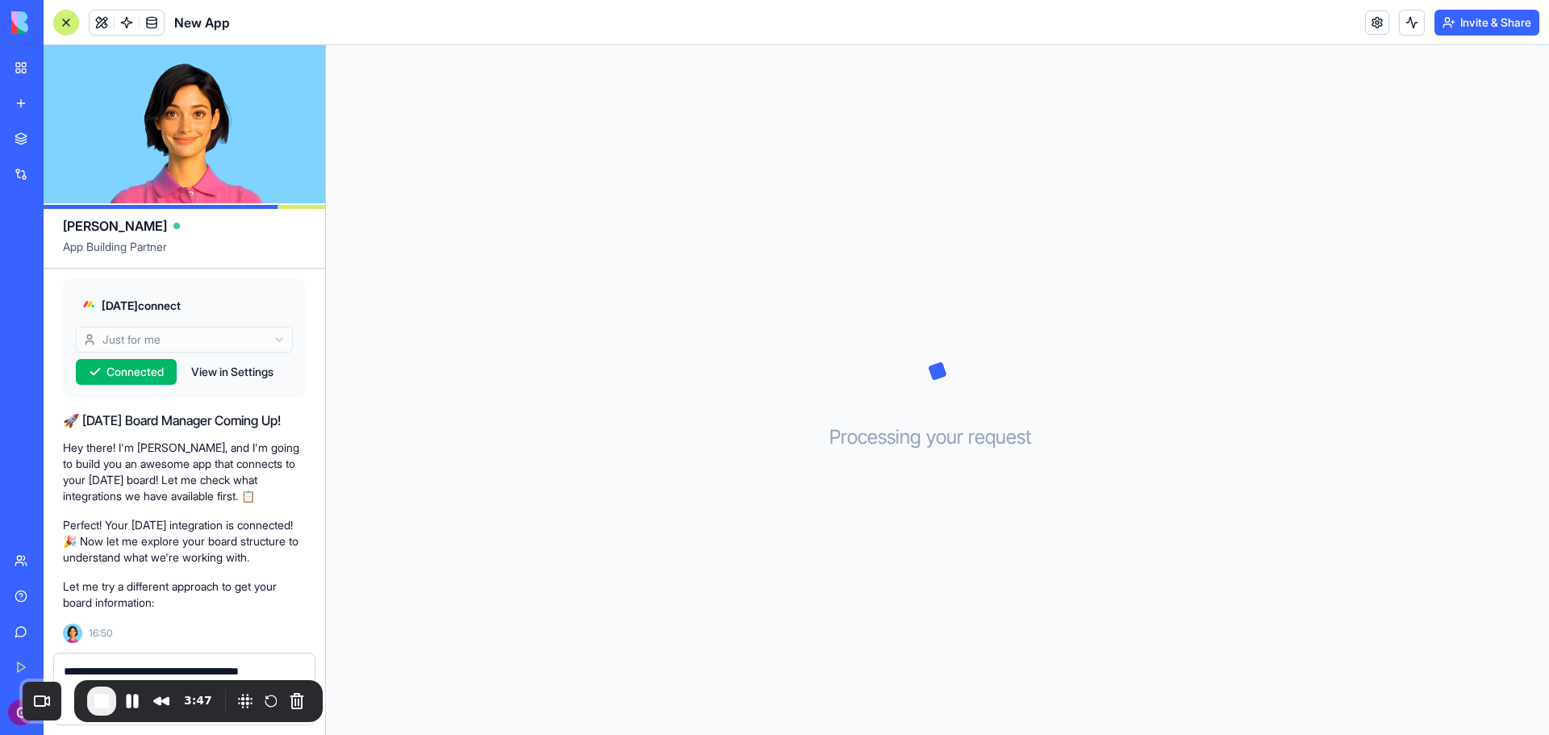
paste textarea "**********"
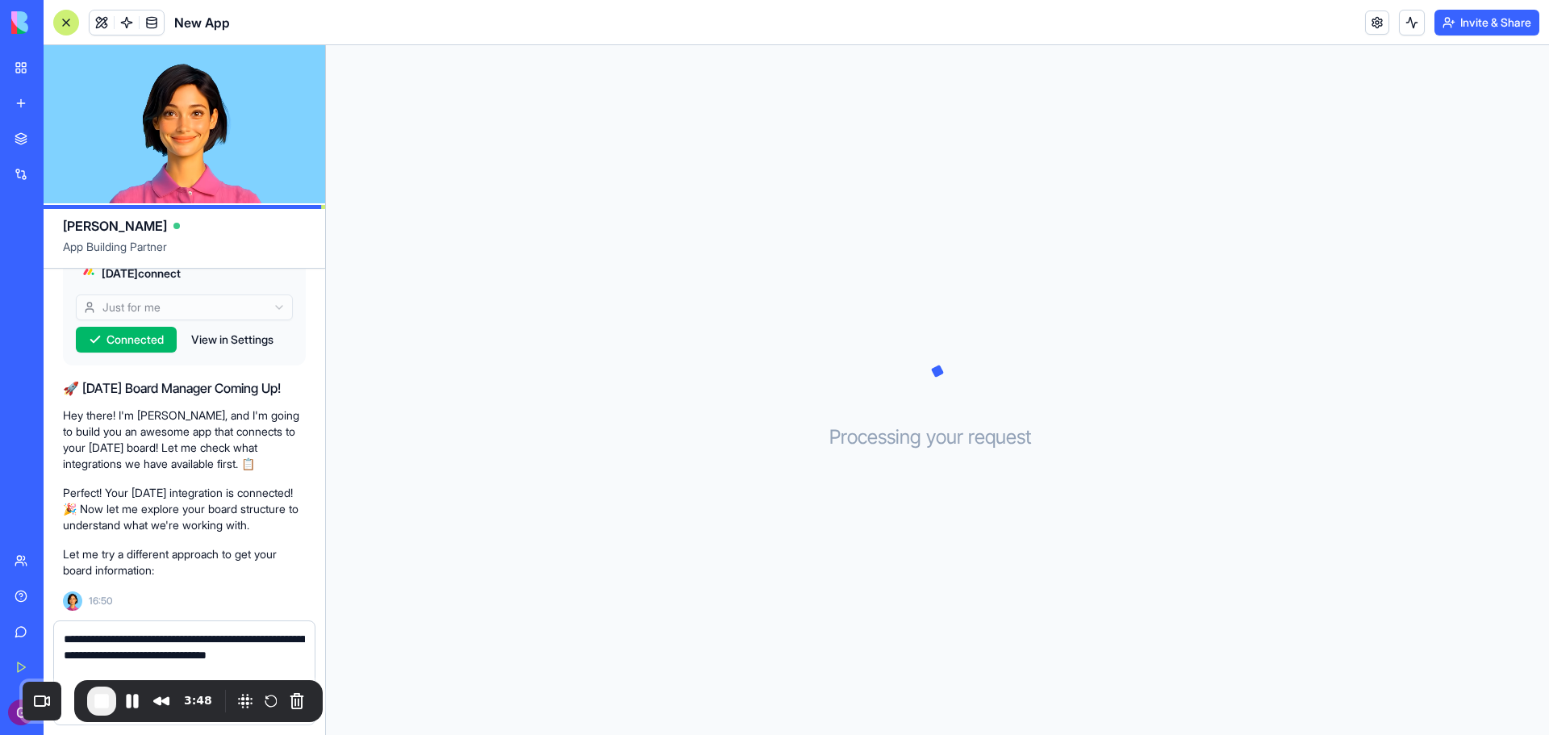
scroll to position [474, 0]
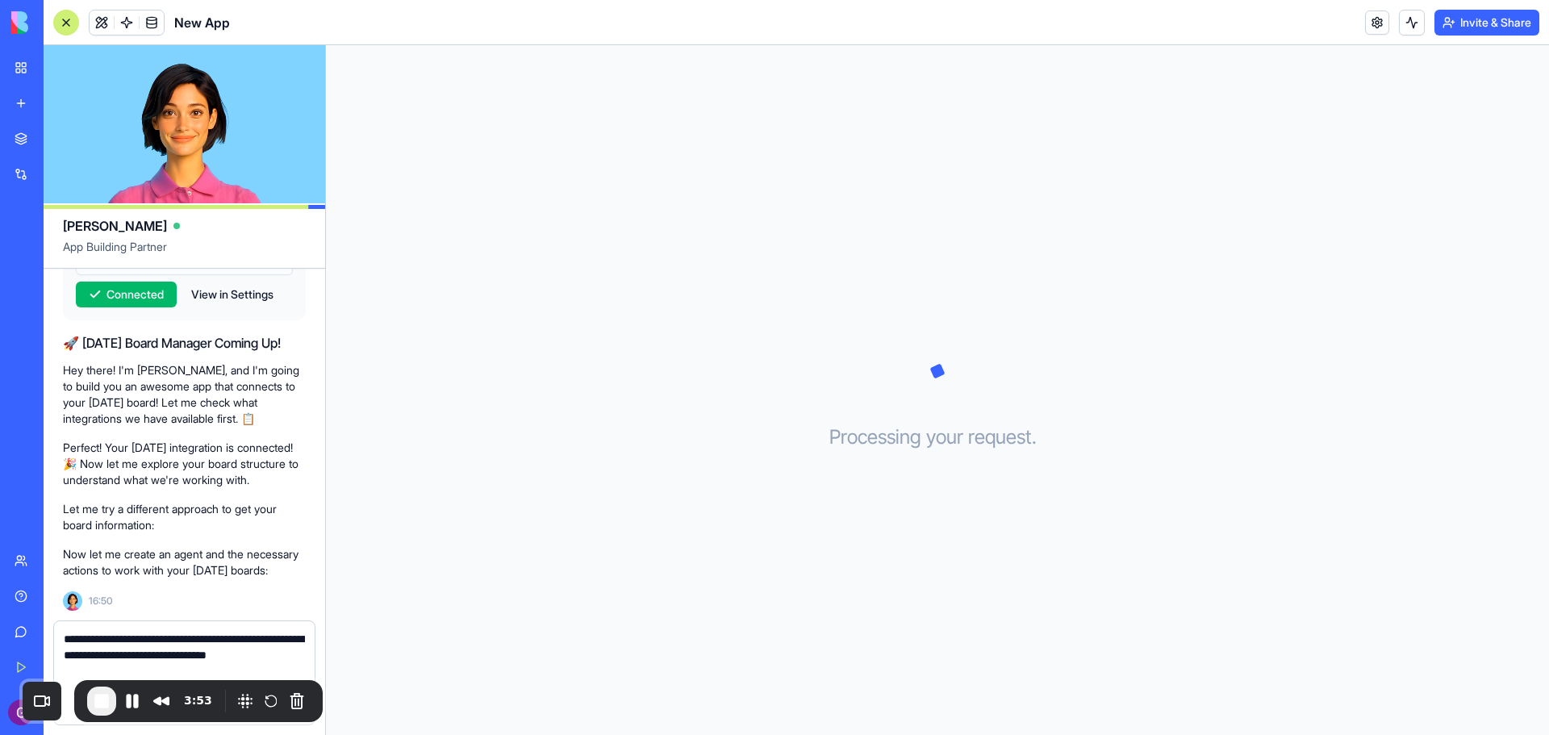
type textarea "**********"
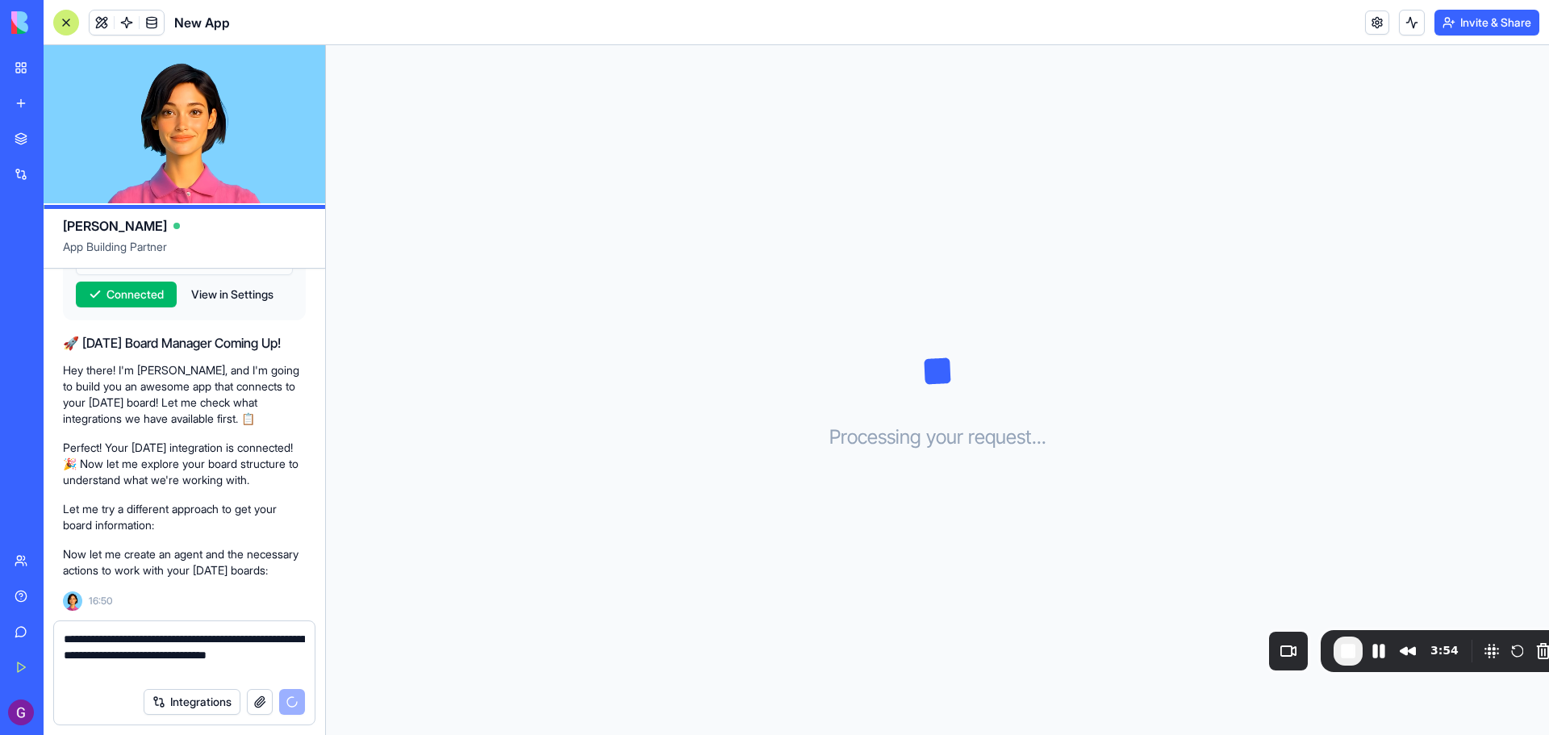
drag, startPoint x: 74, startPoint y: 690, endPoint x: 469, endPoint y: 702, distance: 394.8
click at [1319, 640] on div "3:54" at bounding box center [1419, 651] width 300 height 42
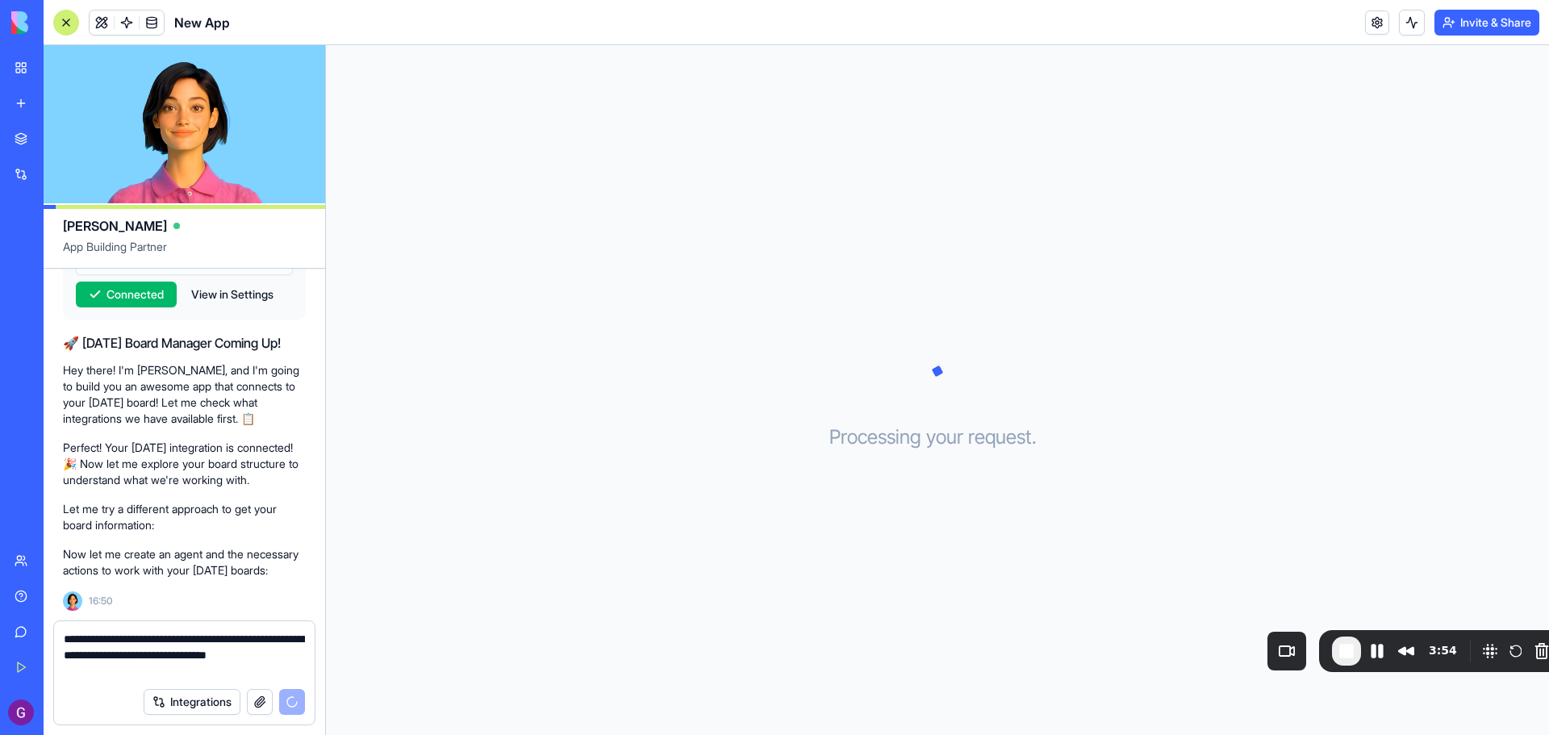
click at [275, 675] on textarea "**********" at bounding box center [184, 655] width 241 height 48
click at [282, 668] on textarea "**********" at bounding box center [184, 655] width 241 height 48
click at [209, 699] on button "Integrations" at bounding box center [192, 702] width 97 height 26
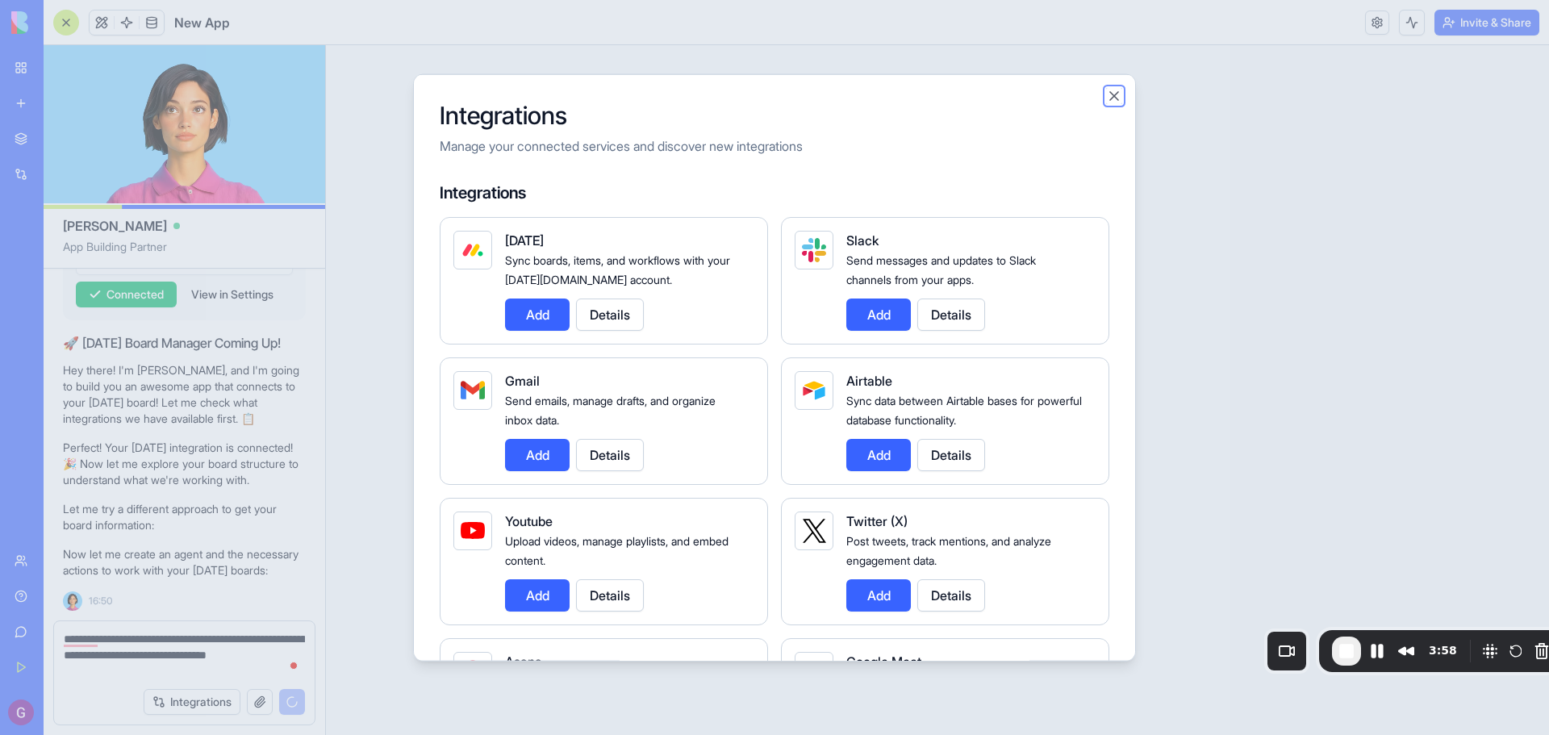
click at [1118, 95] on button "Close" at bounding box center [1114, 95] width 16 height 16
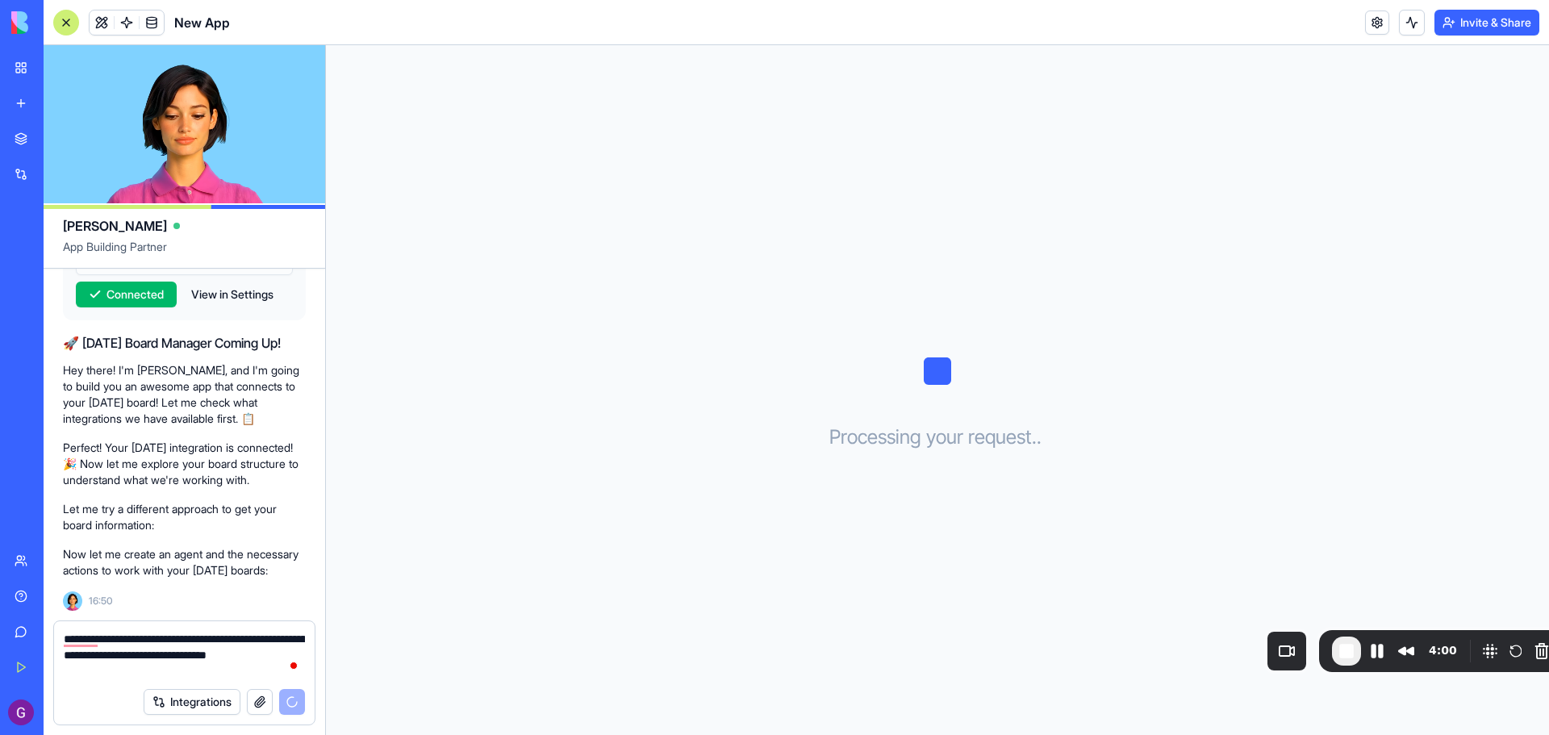
click at [227, 666] on textarea "**********" at bounding box center [184, 655] width 241 height 48
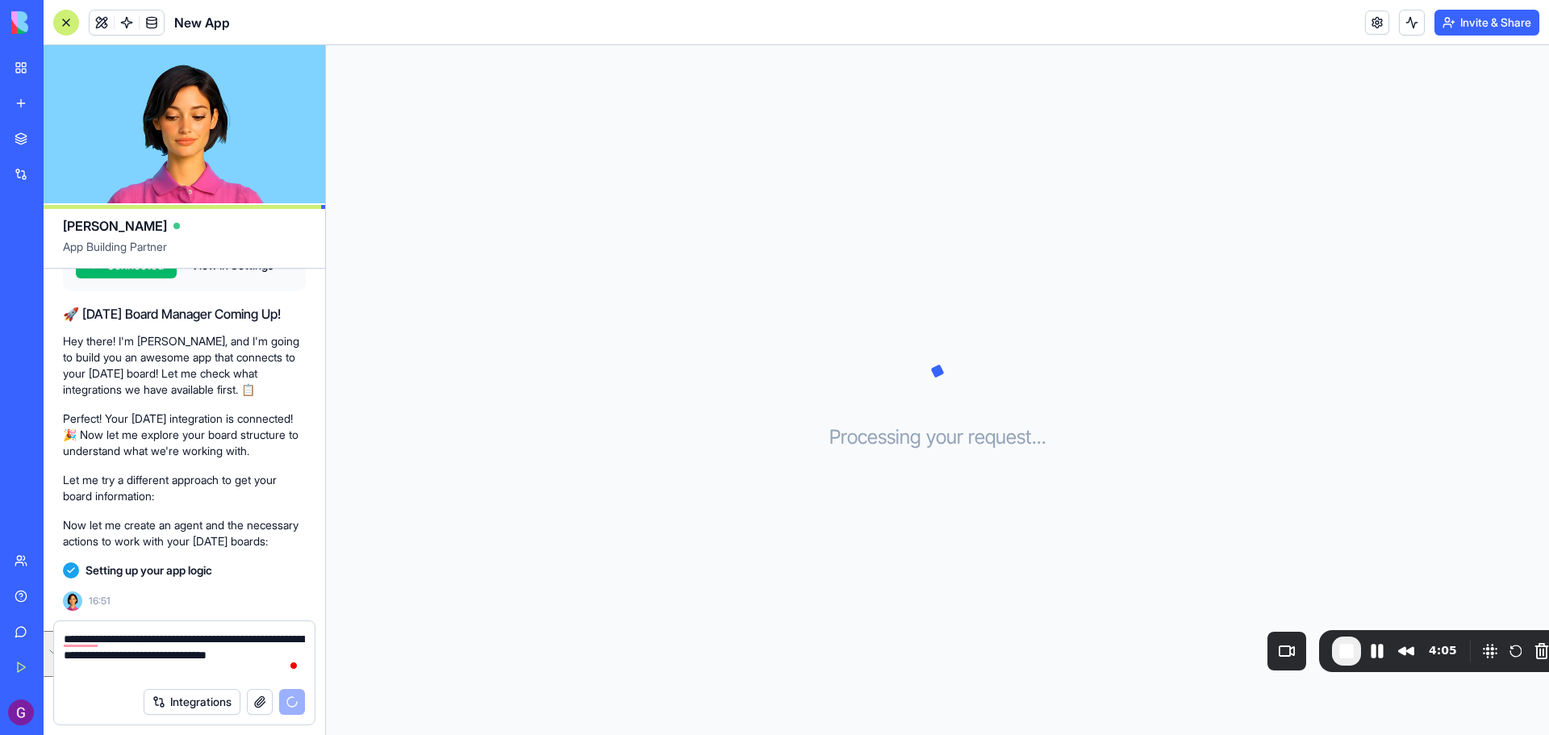
drag, startPoint x: 284, startPoint y: 671, endPoint x: 38, endPoint y: 634, distance: 248.9
click at [38, 634] on div "BETA My Workspace New app Marketplace Integrations Recent New App New App AI Lo…" at bounding box center [774, 367] width 1549 height 735
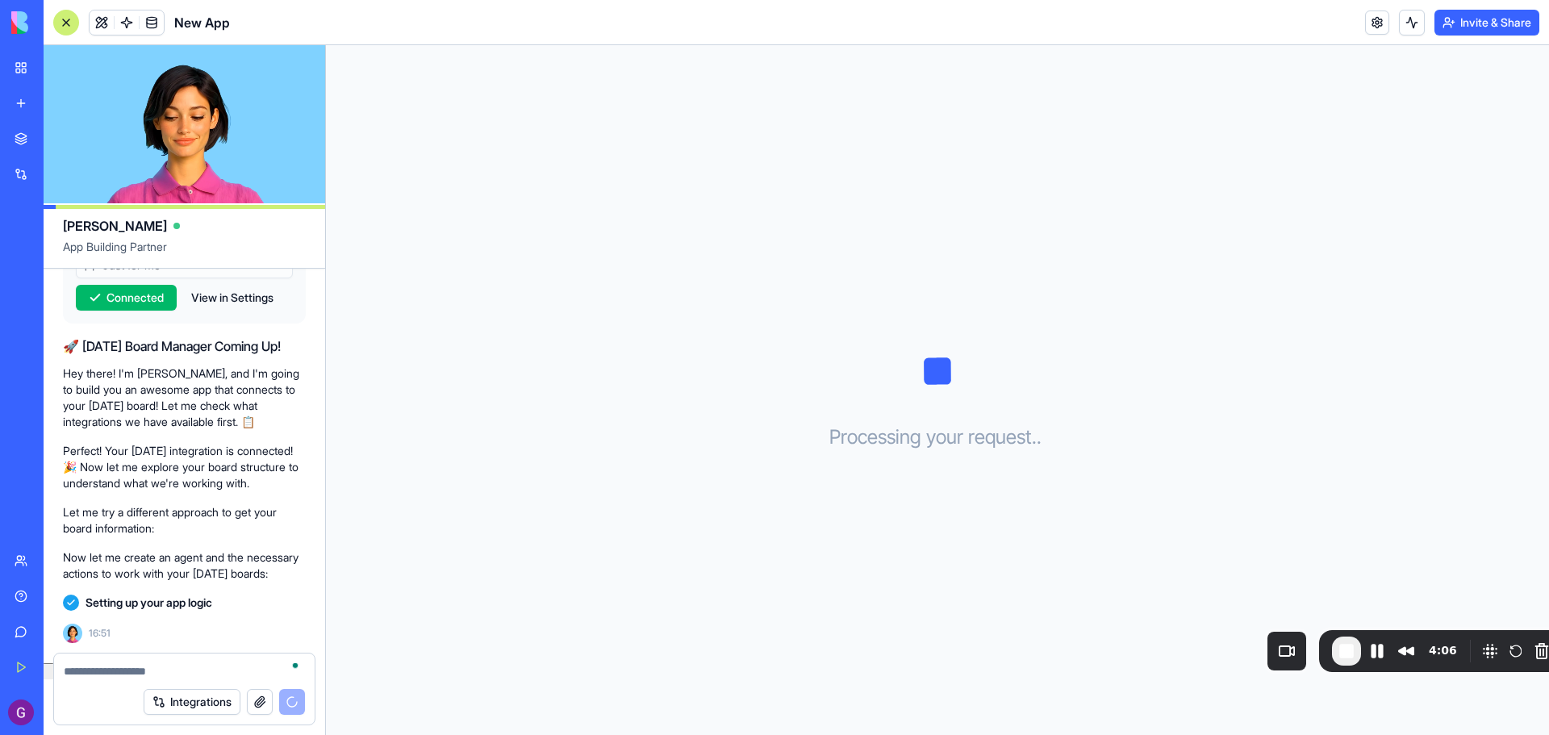
scroll to position [471, 0]
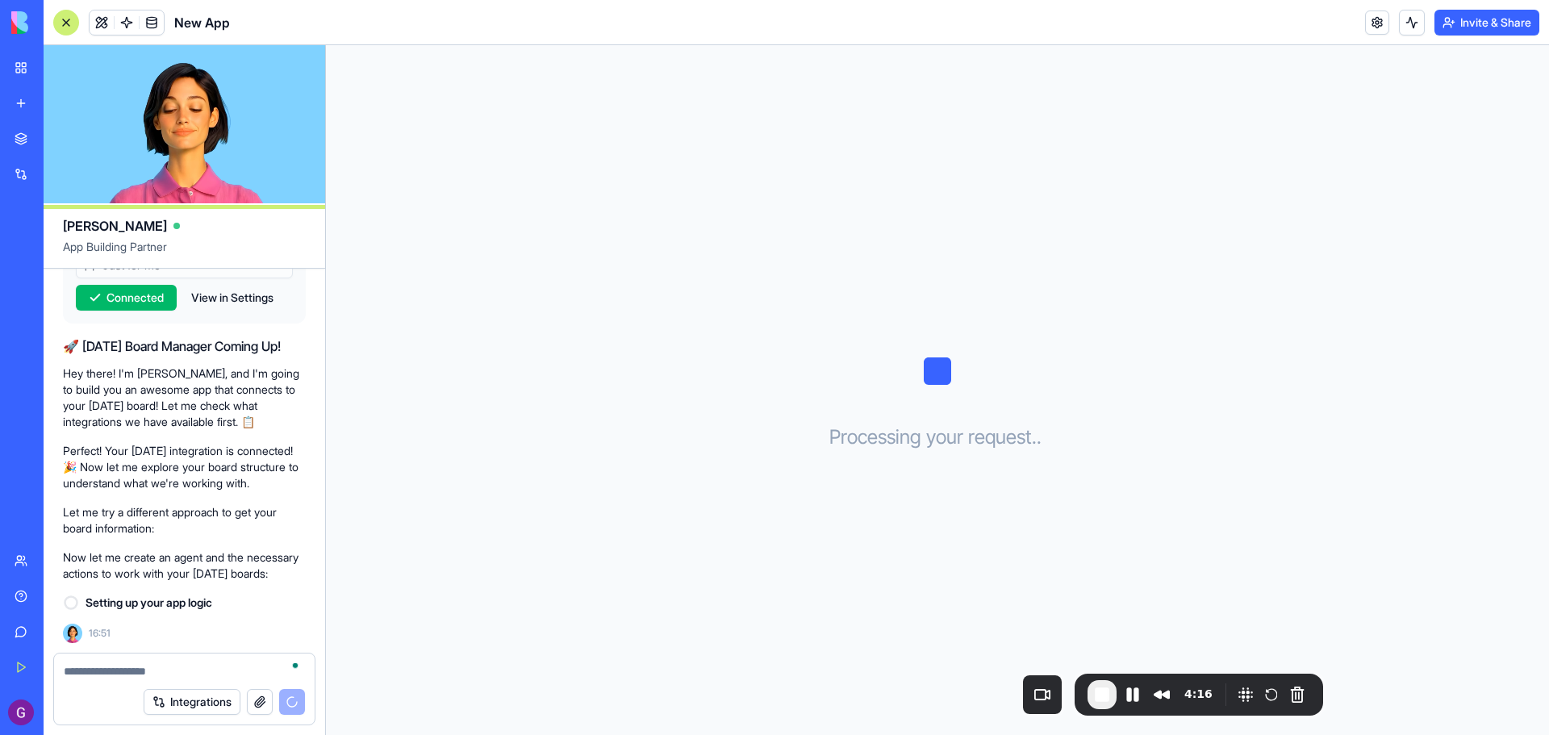
drag, startPoint x: 1331, startPoint y: 636, endPoint x: 1087, endPoint y: 679, distance: 248.4
click at [1087, 679] on div "4:16" at bounding box center [1199, 695] width 249 height 42
click at [145, 27] on link at bounding box center [152, 22] width 24 height 24
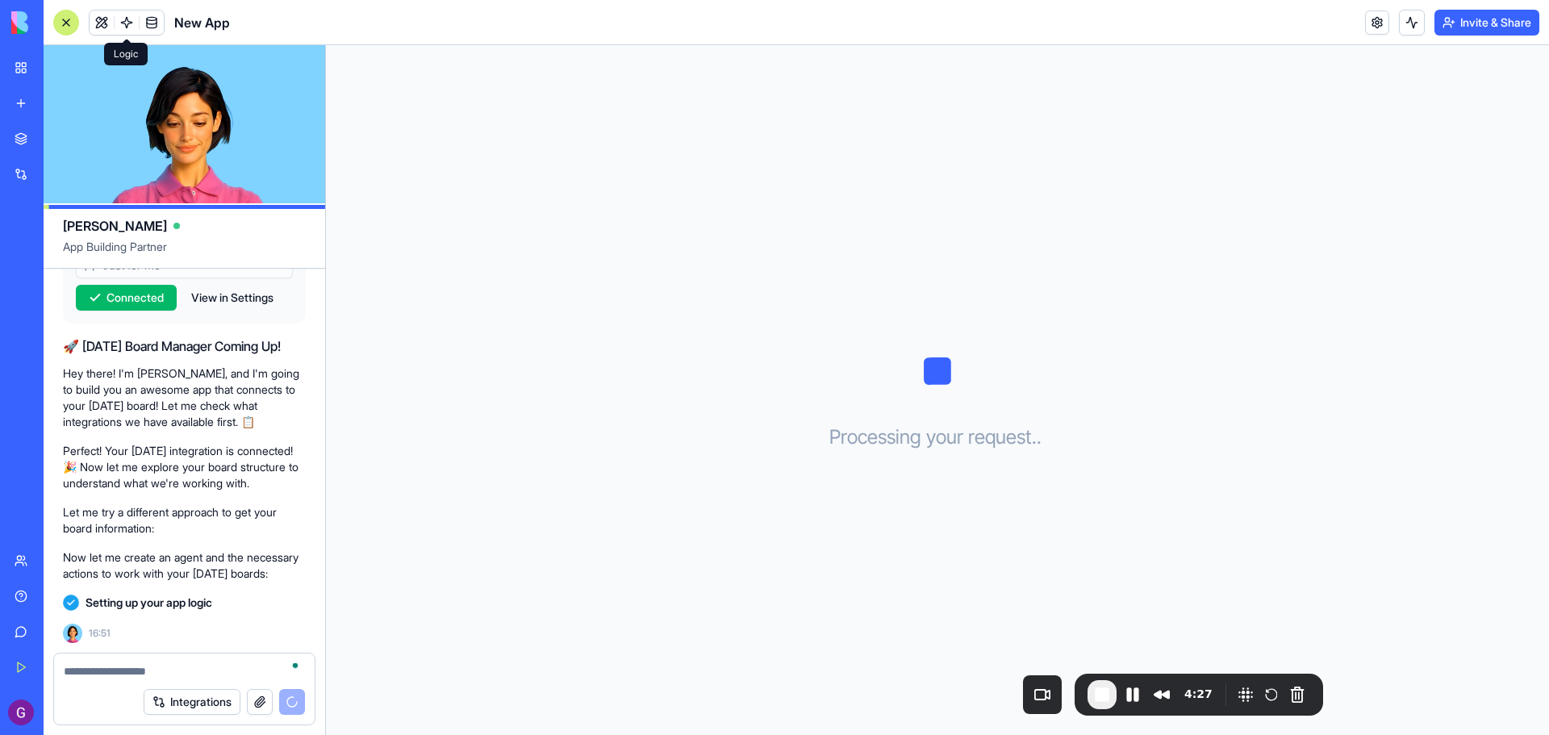
click at [122, 22] on span at bounding box center [126, 22] width 45 height 45
click at [92, 23] on button at bounding box center [102, 22] width 24 height 24
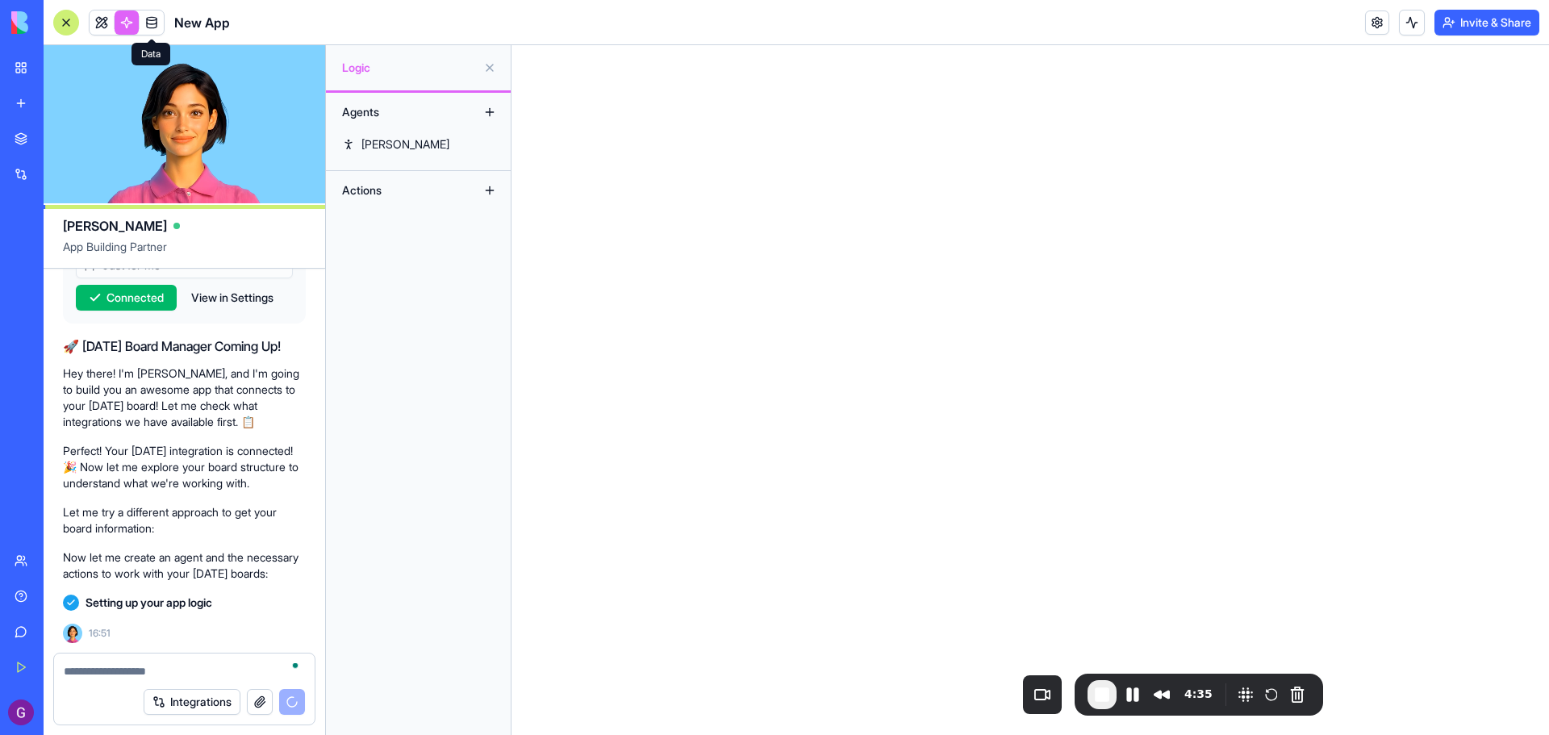
click at [153, 23] on link at bounding box center [152, 22] width 24 height 24
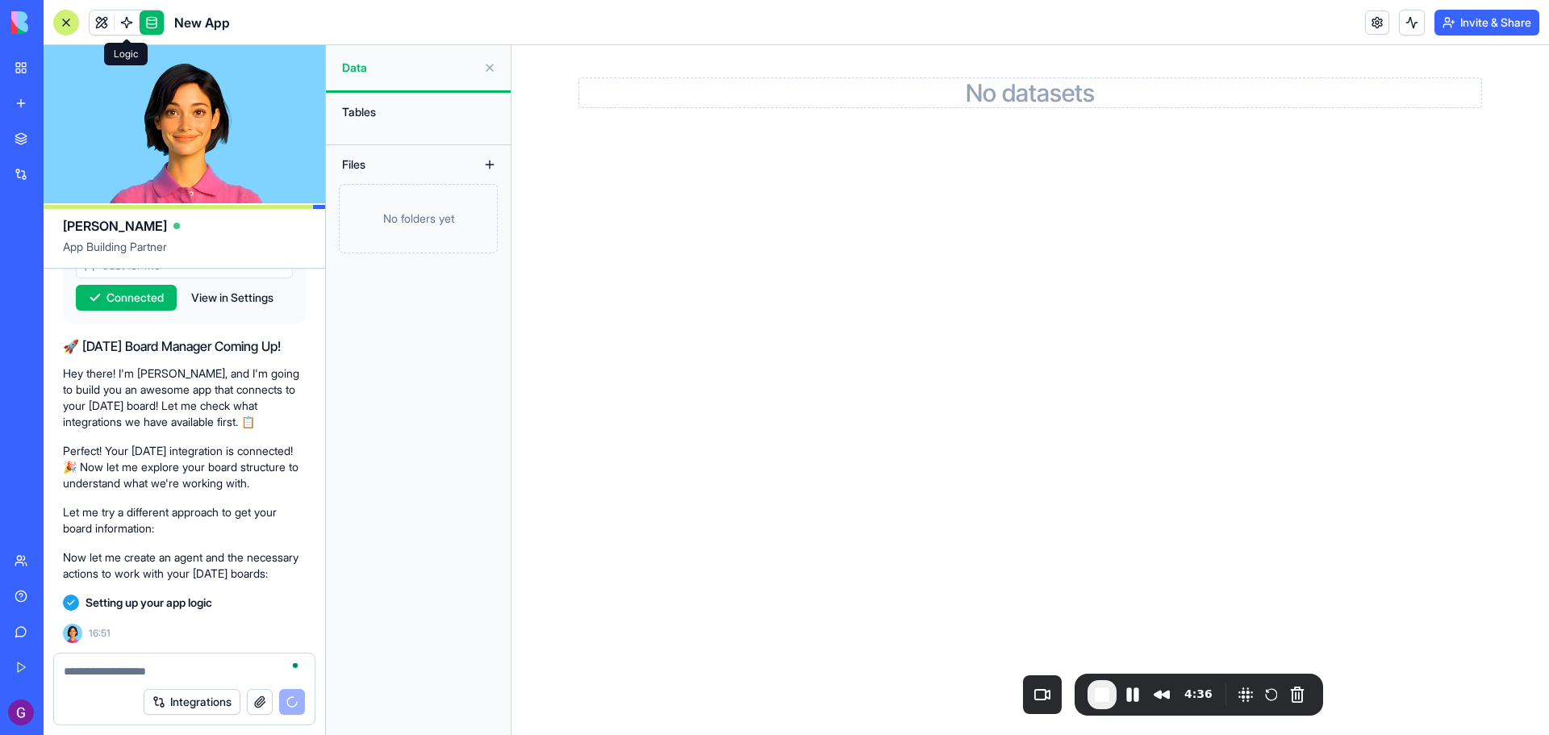
click at [127, 21] on link at bounding box center [127, 22] width 24 height 24
click at [70, 20] on div at bounding box center [66, 23] width 26 height 26
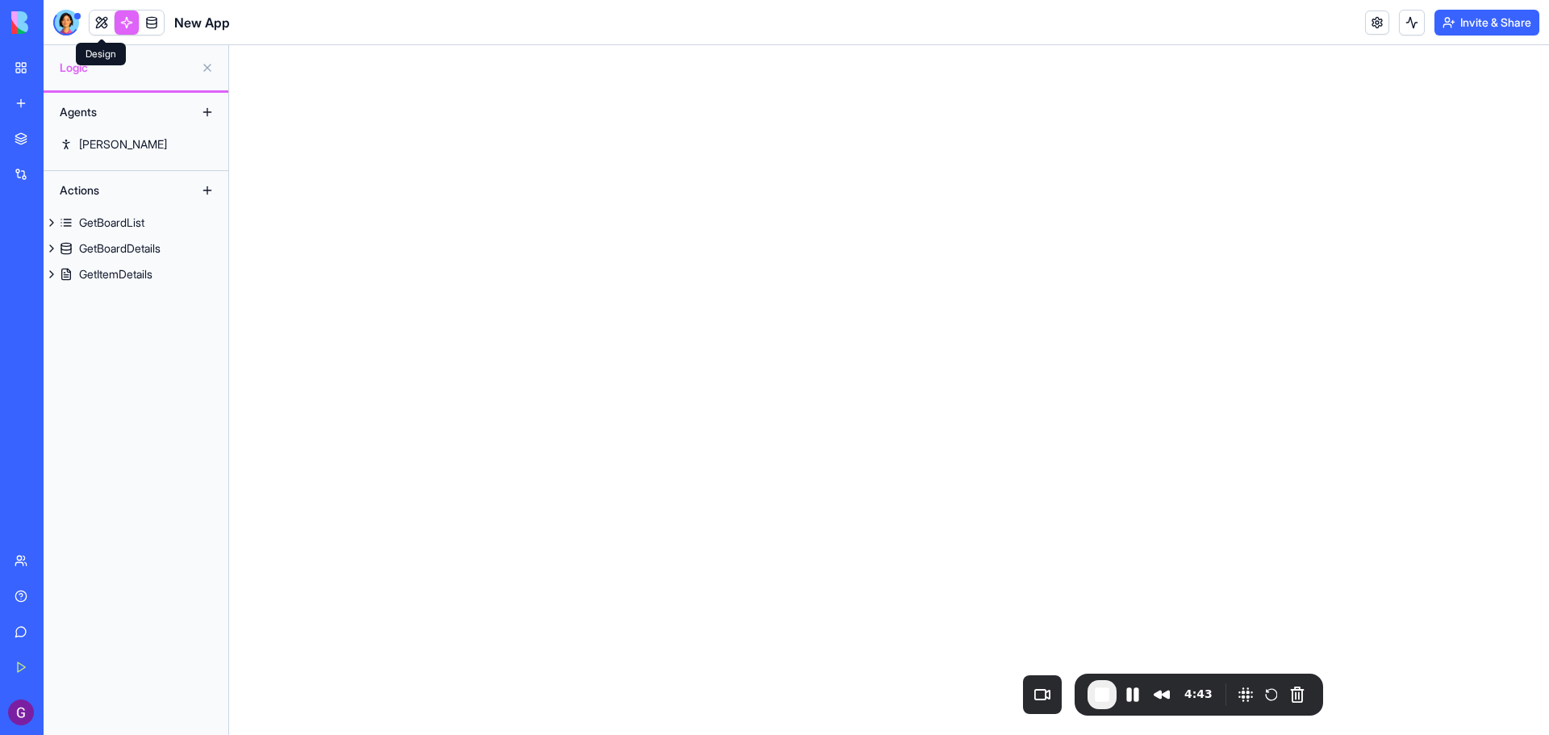
click at [128, 25] on link at bounding box center [127, 22] width 24 height 24
click at [62, 23] on div at bounding box center [66, 23] width 26 height 26
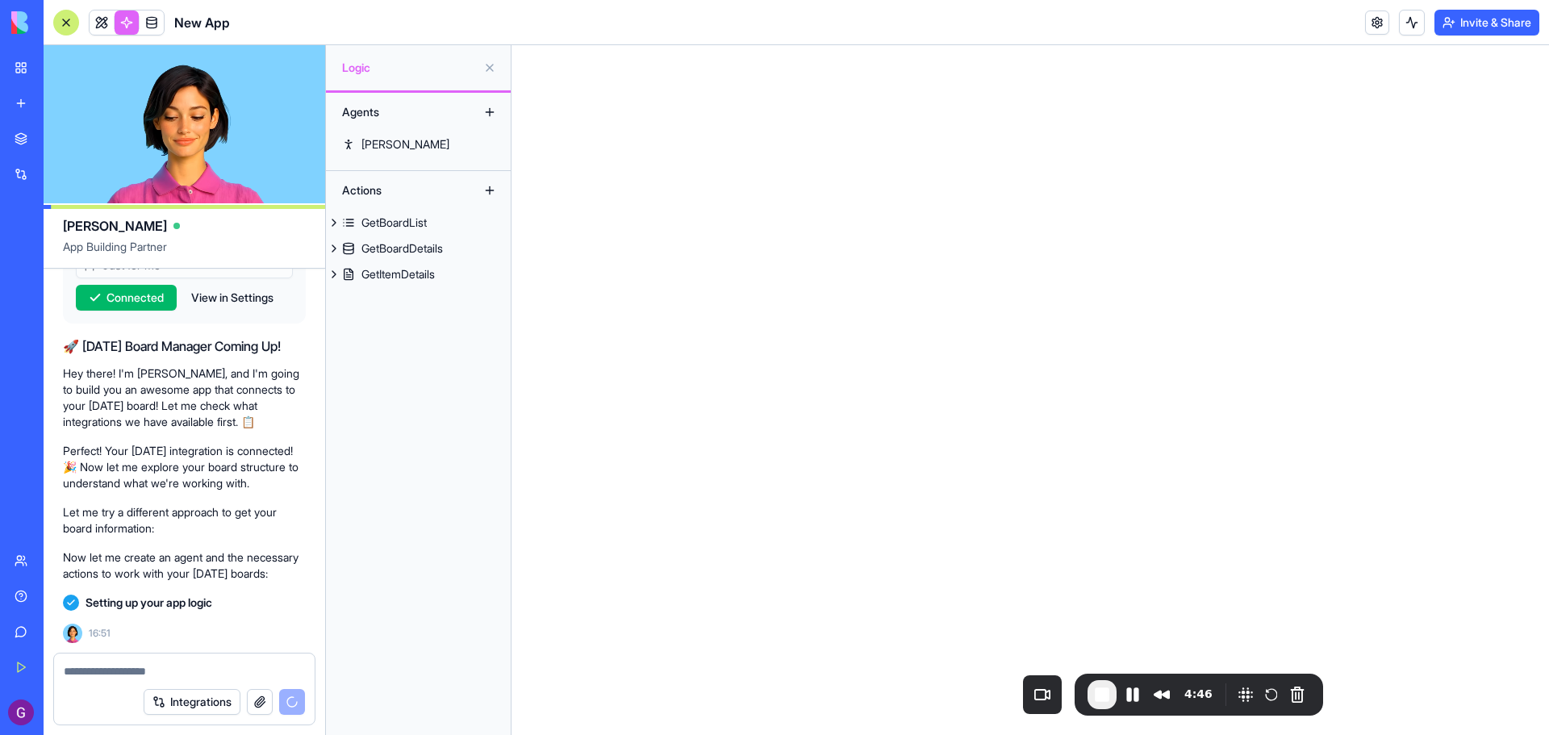
click at [125, 673] on textarea at bounding box center [184, 671] width 241 height 16
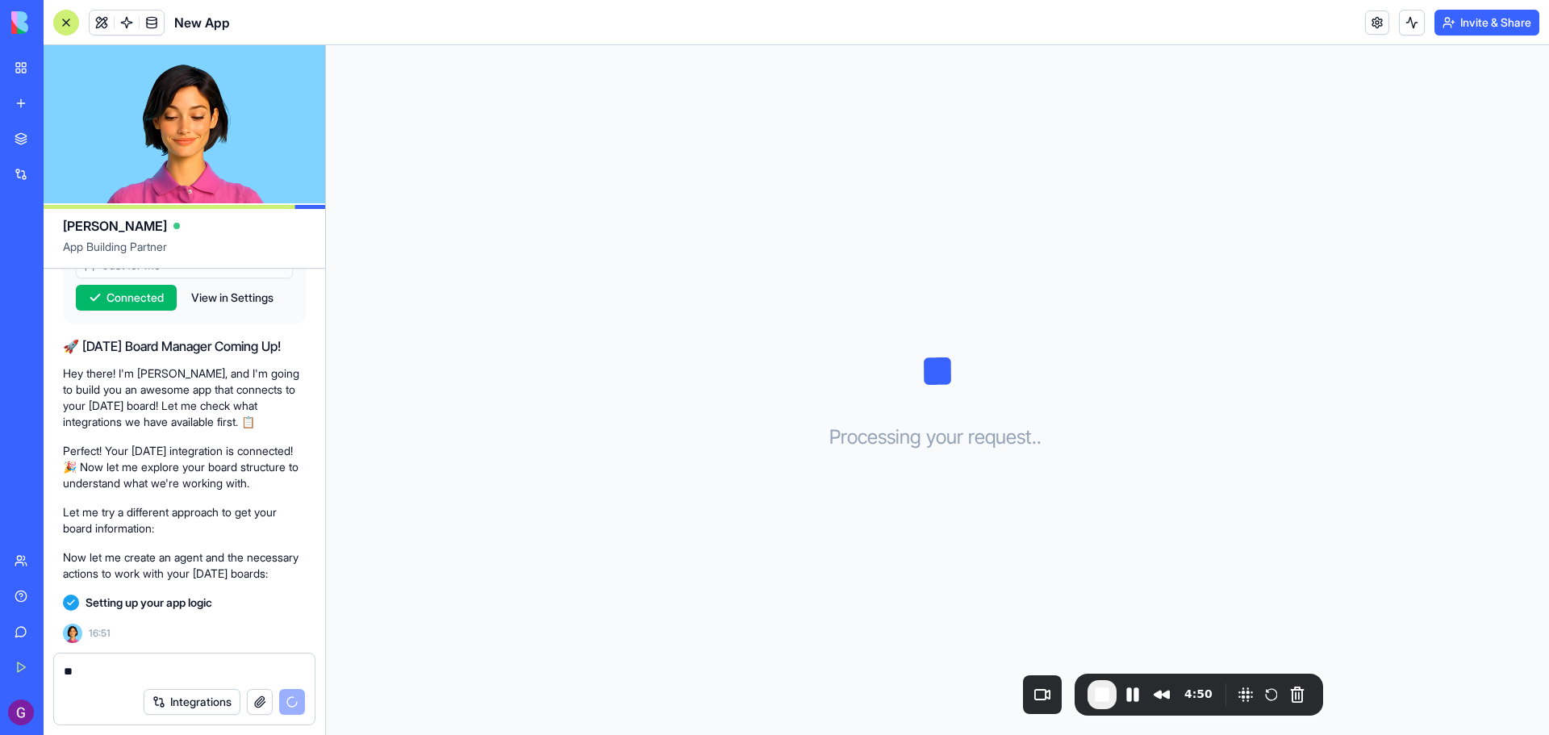
type textarea "*"
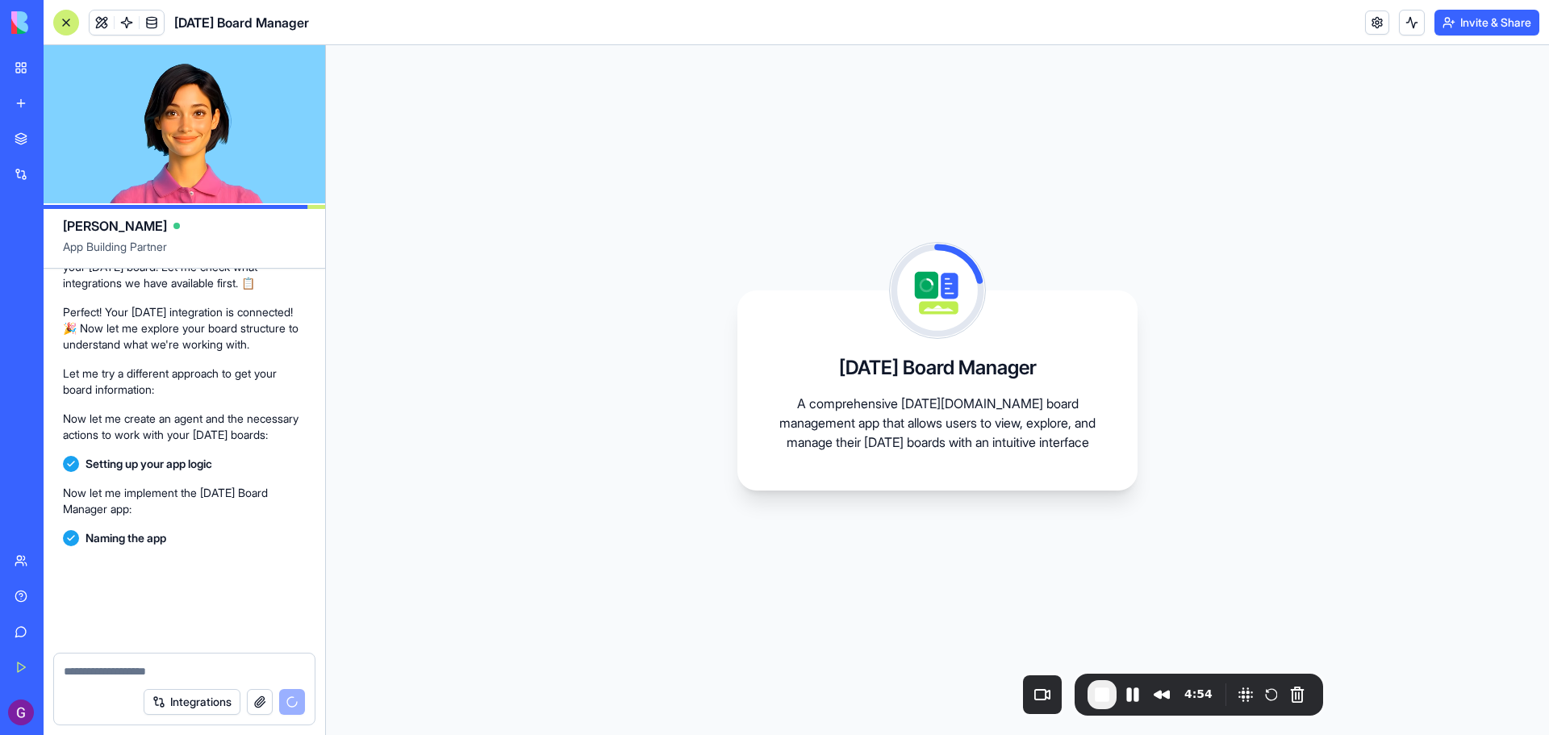
scroll to position [662, 0]
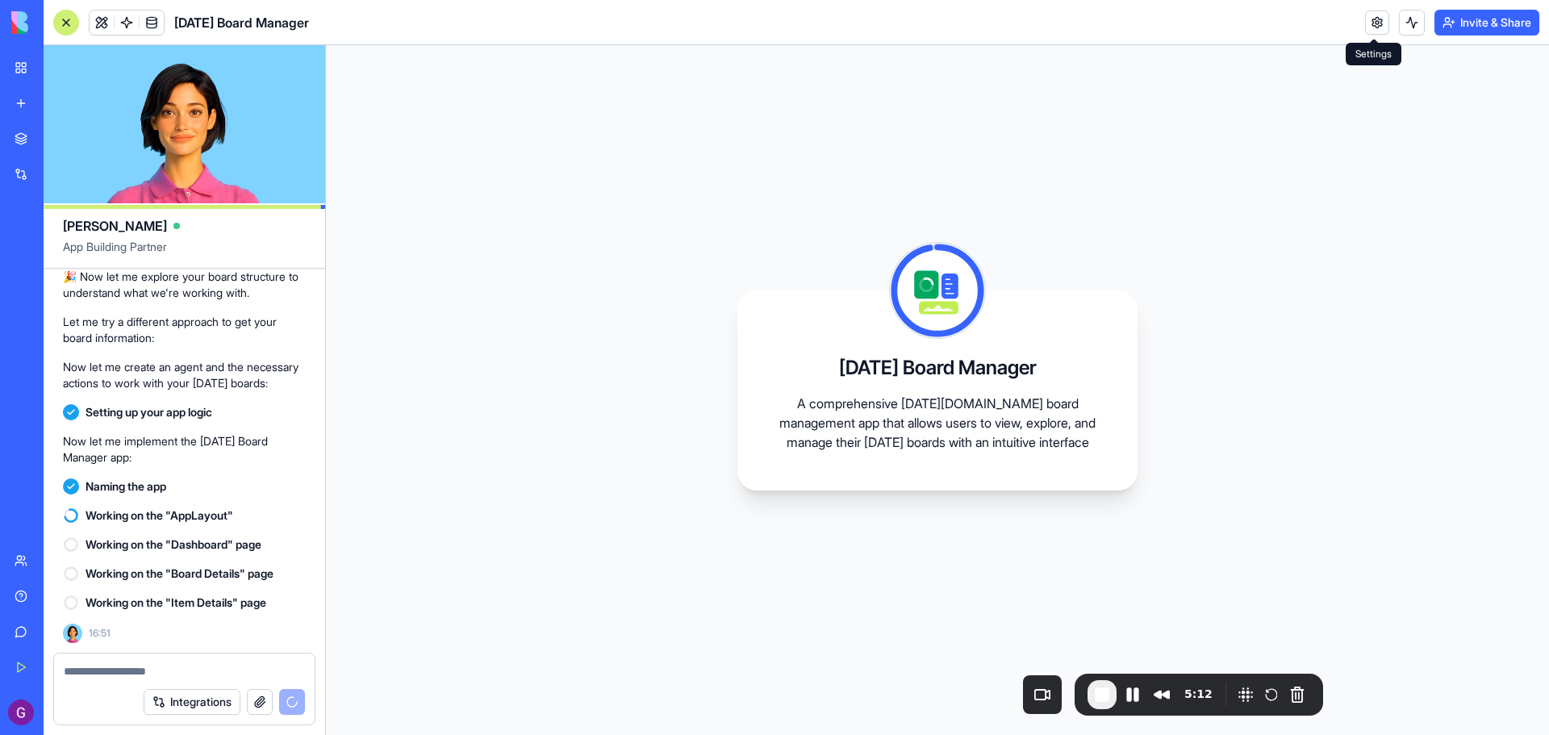
click at [1376, 27] on link at bounding box center [1377, 22] width 24 height 24
click at [1373, 27] on link at bounding box center [1377, 22] width 24 height 24
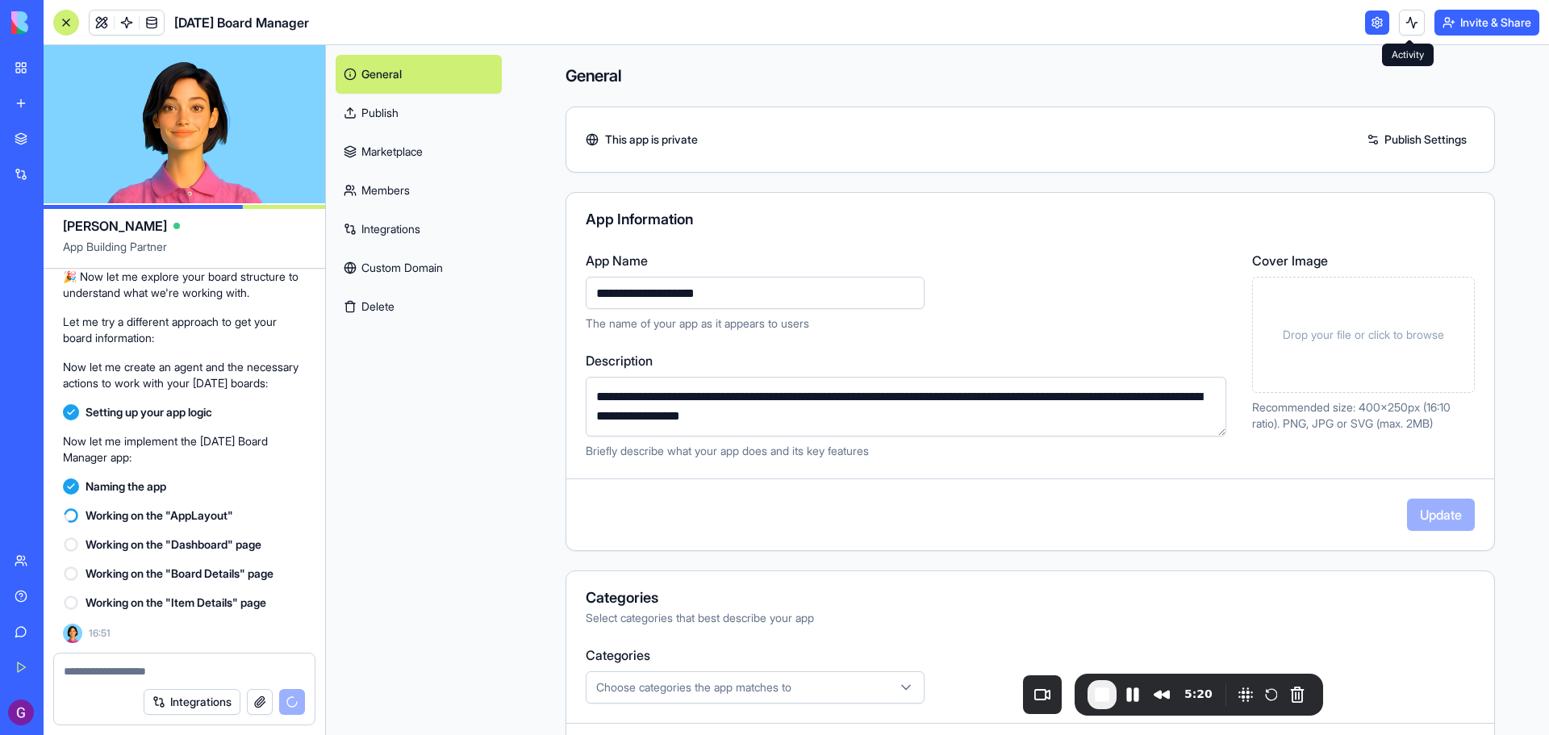
click at [405, 157] on link "Marketplace" at bounding box center [419, 151] width 166 height 39
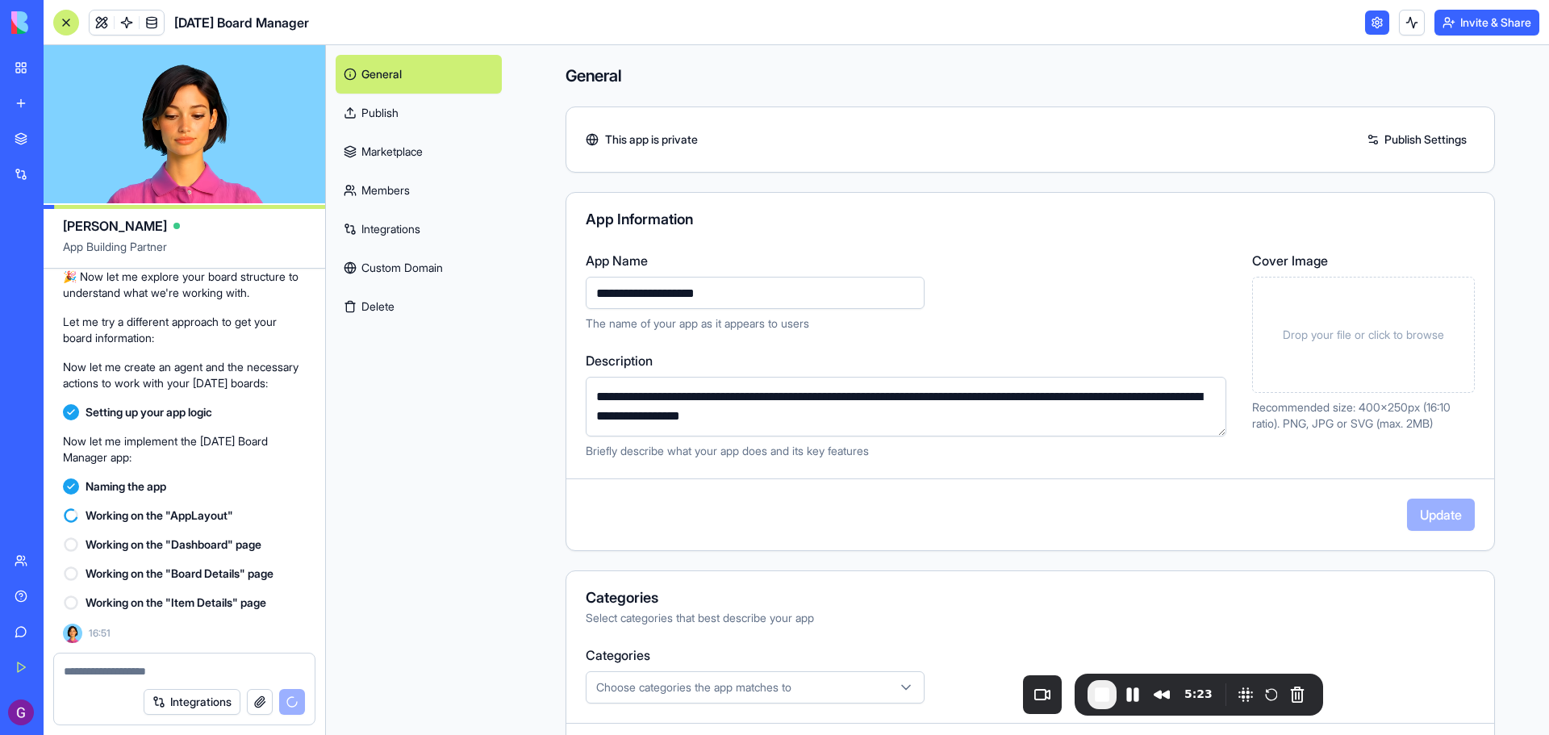
click at [388, 235] on link "Integrations" at bounding box center [419, 229] width 166 height 39
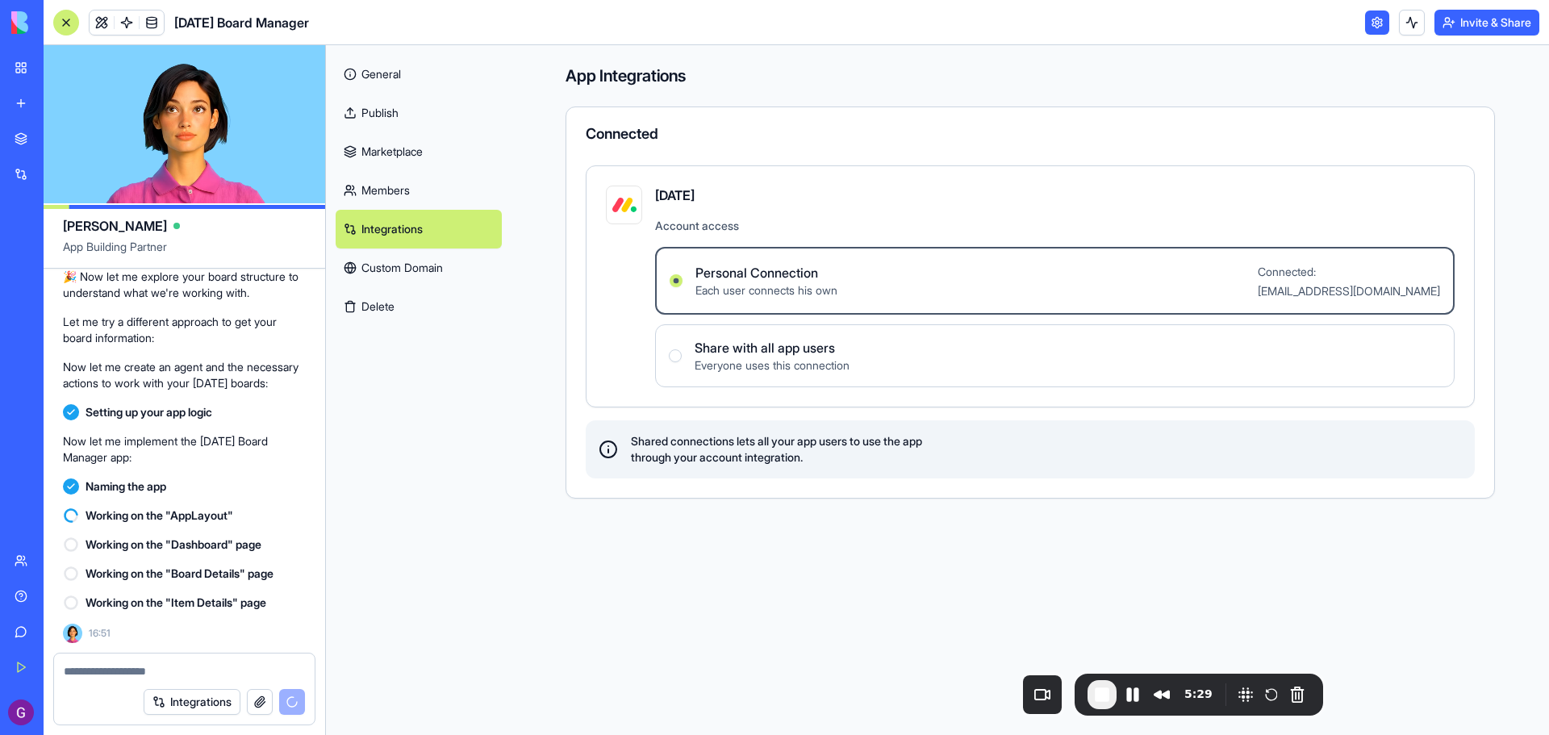
click at [402, 190] on link "Members" at bounding box center [419, 190] width 166 height 39
click at [462, 192] on link "Members" at bounding box center [419, 190] width 166 height 39
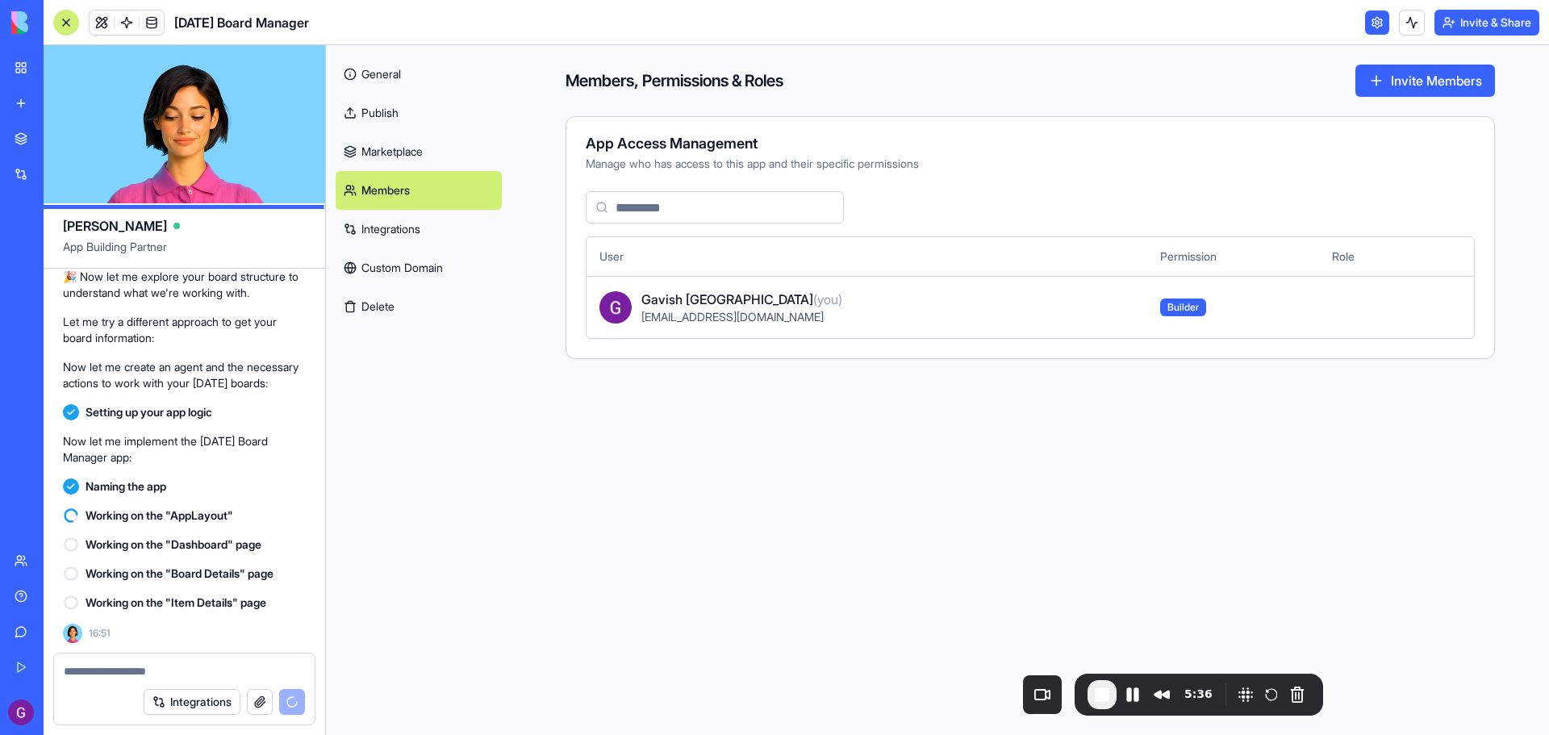
click at [1370, 19] on link at bounding box center [1377, 22] width 24 height 24
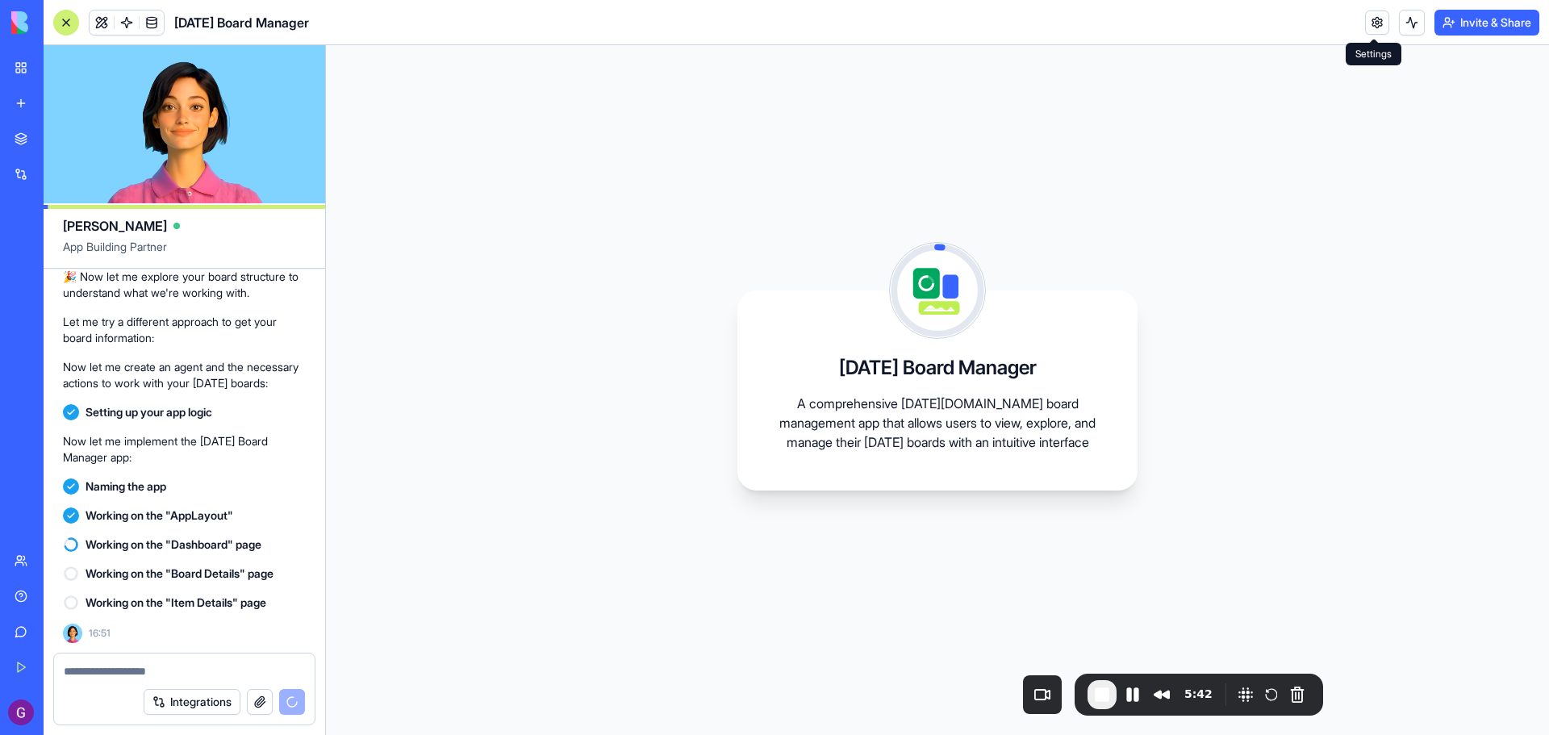
click at [1369, 14] on link at bounding box center [1377, 22] width 24 height 24
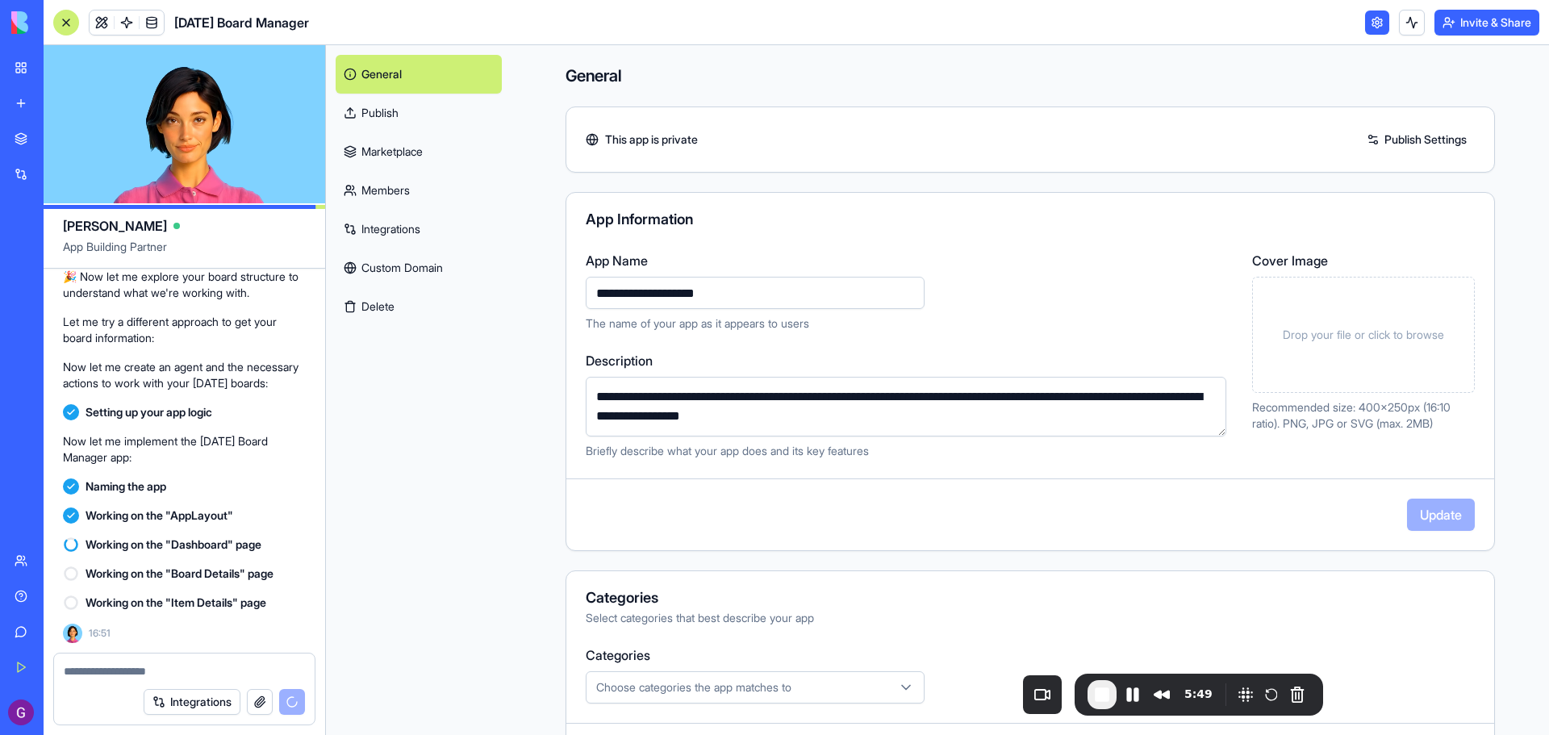
click at [1376, 29] on link at bounding box center [1377, 22] width 24 height 24
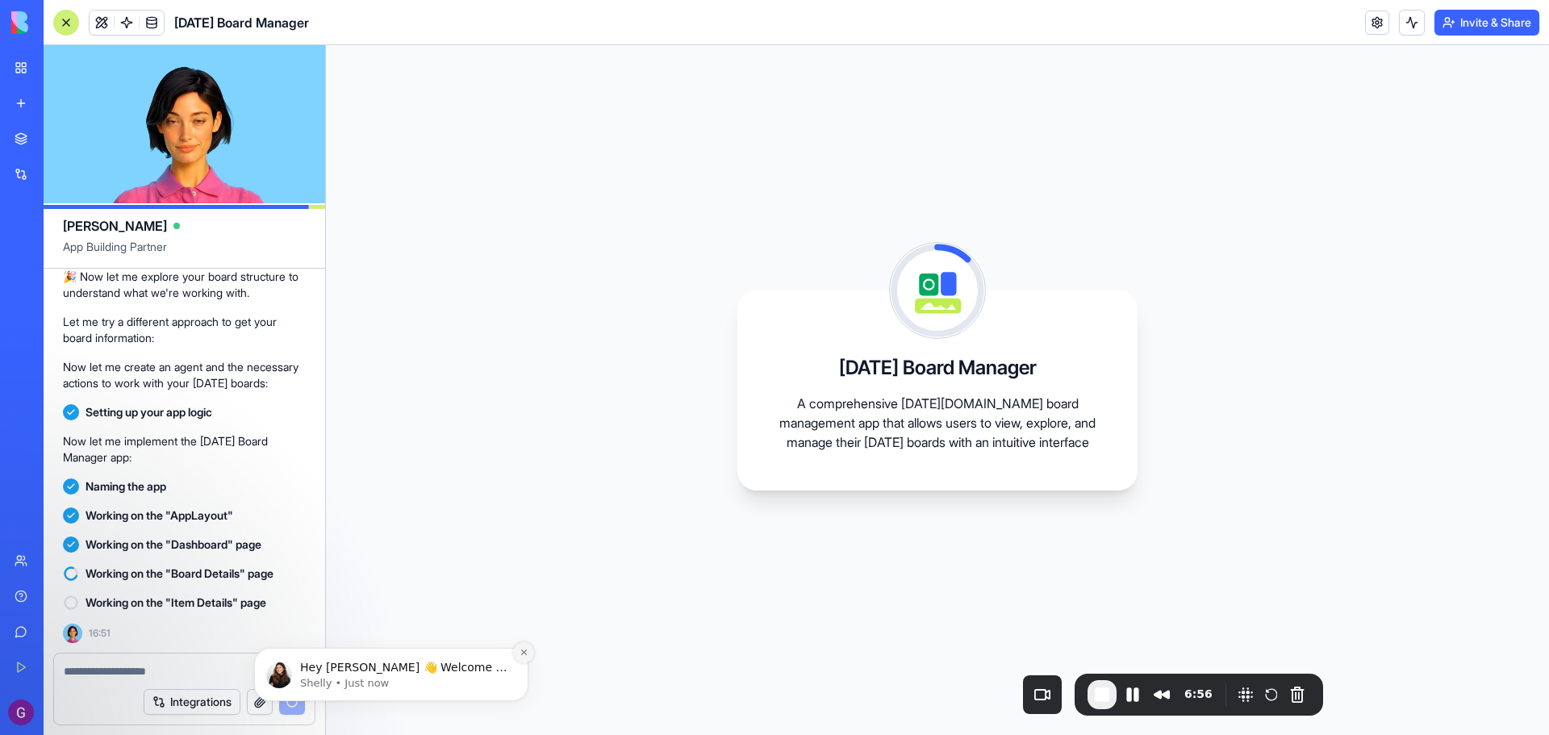
click at [523, 649] on icon "Dismiss notification" at bounding box center [524, 652] width 9 height 9
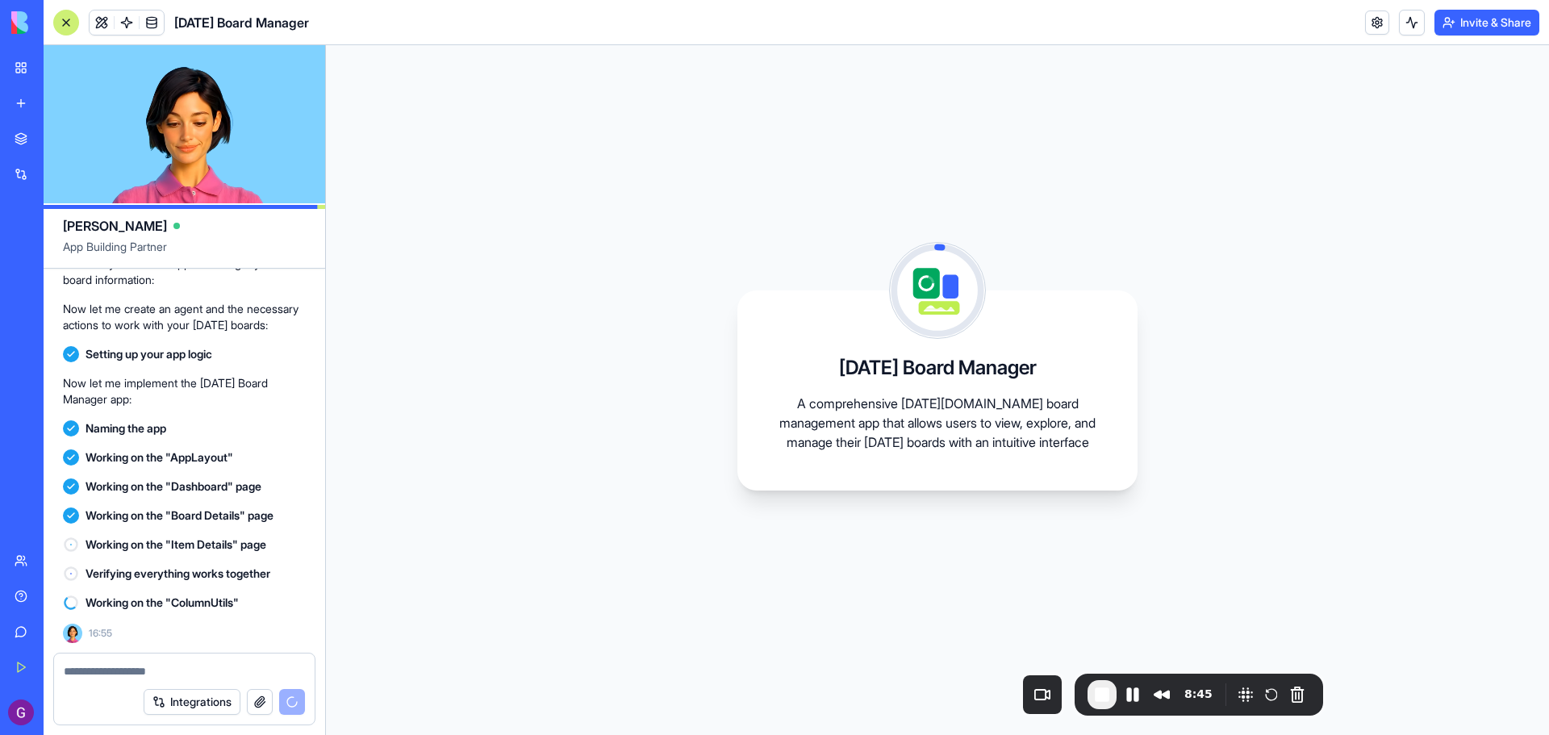
scroll to position [720, 0]
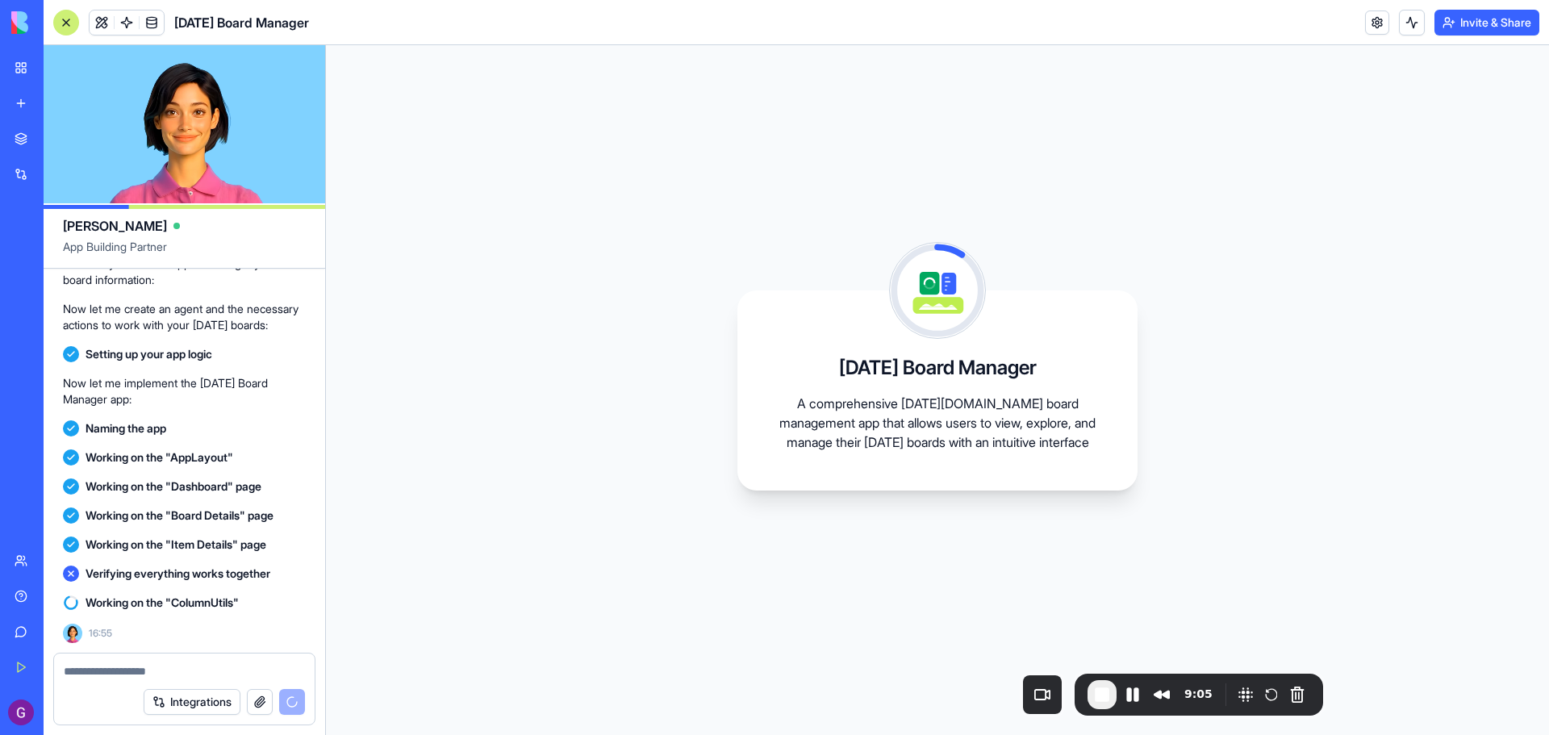
click at [1100, 692] on span "End Recording" at bounding box center [1102, 694] width 19 height 19
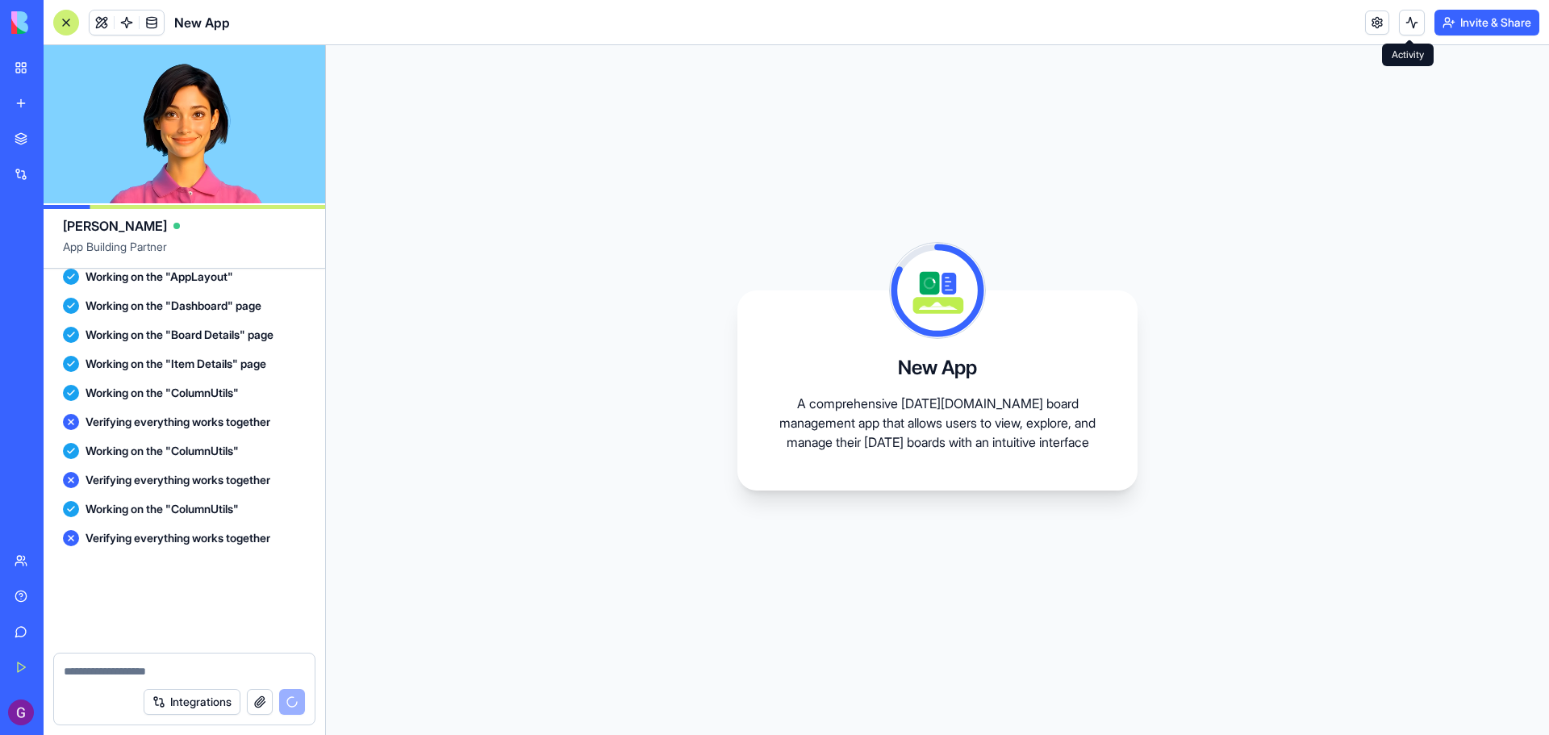
scroll to position [1017, 0]
